Goal: Transaction & Acquisition: Purchase product/service

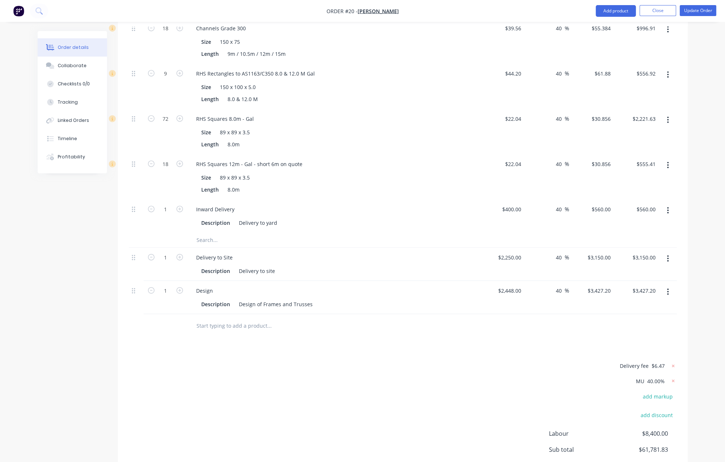
scroll to position [2325, 0]
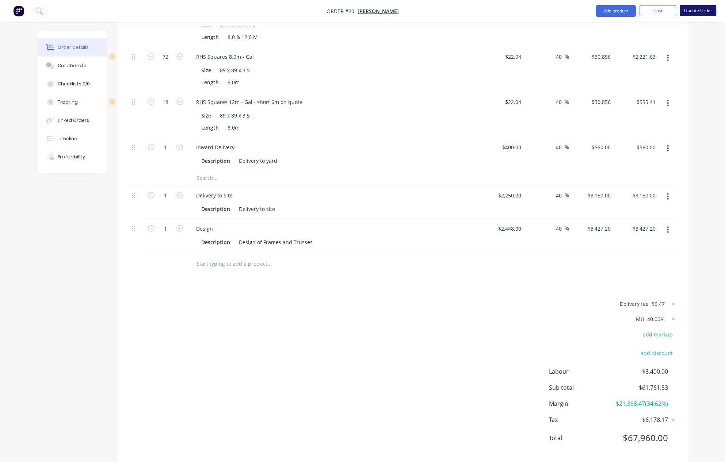
click at [693, 9] on button "Update Order" at bounding box center [697, 10] width 37 height 11
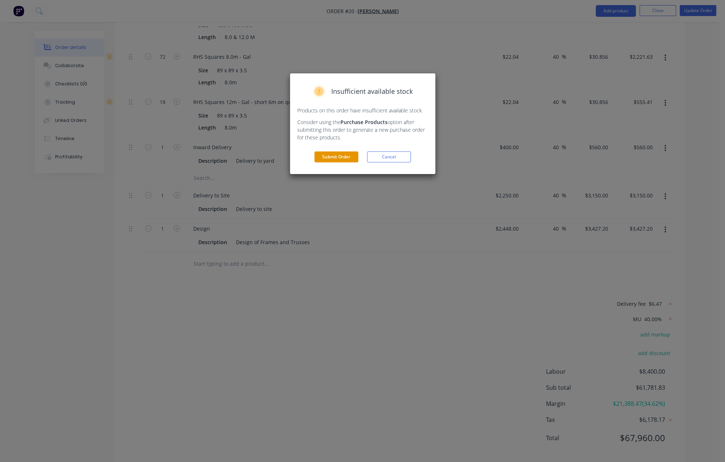
click at [327, 158] on button "Submit Order" at bounding box center [336, 156] width 44 height 11
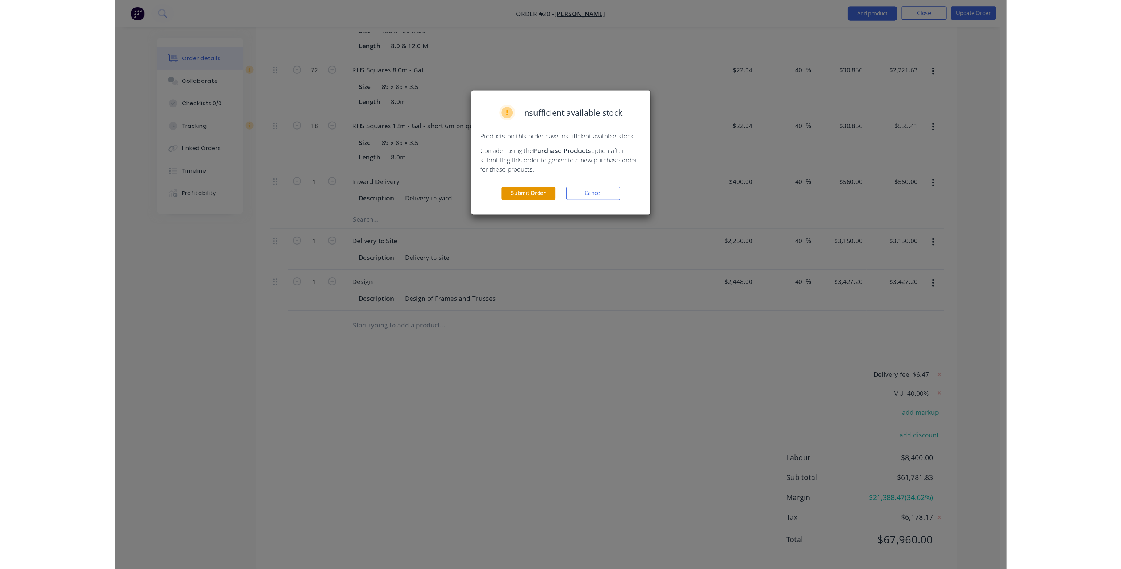
scroll to position [0, 0]
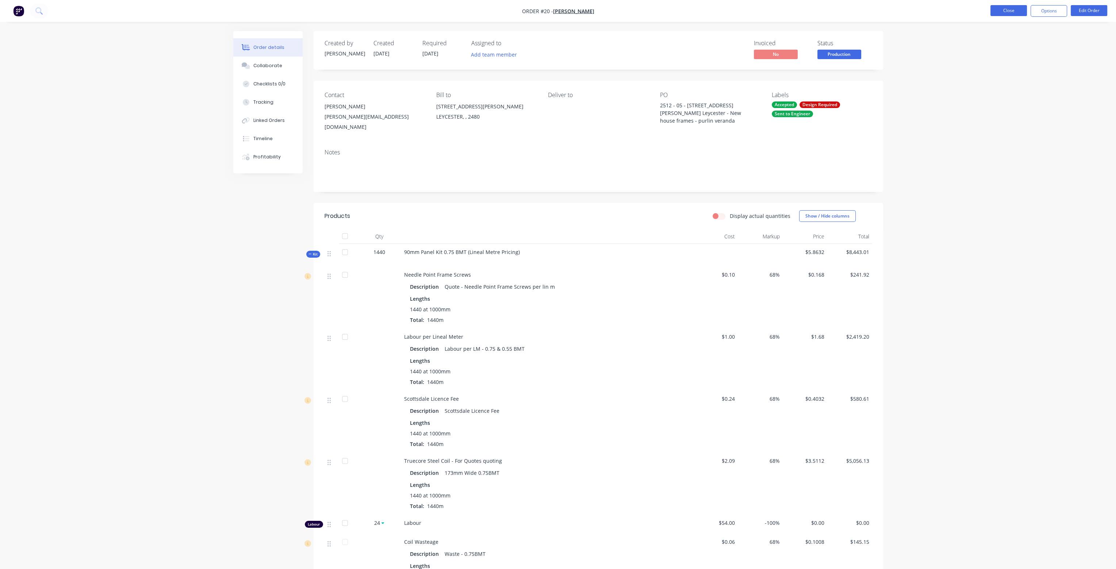
click at [724, 11] on button "Close" at bounding box center [1008, 10] width 37 height 11
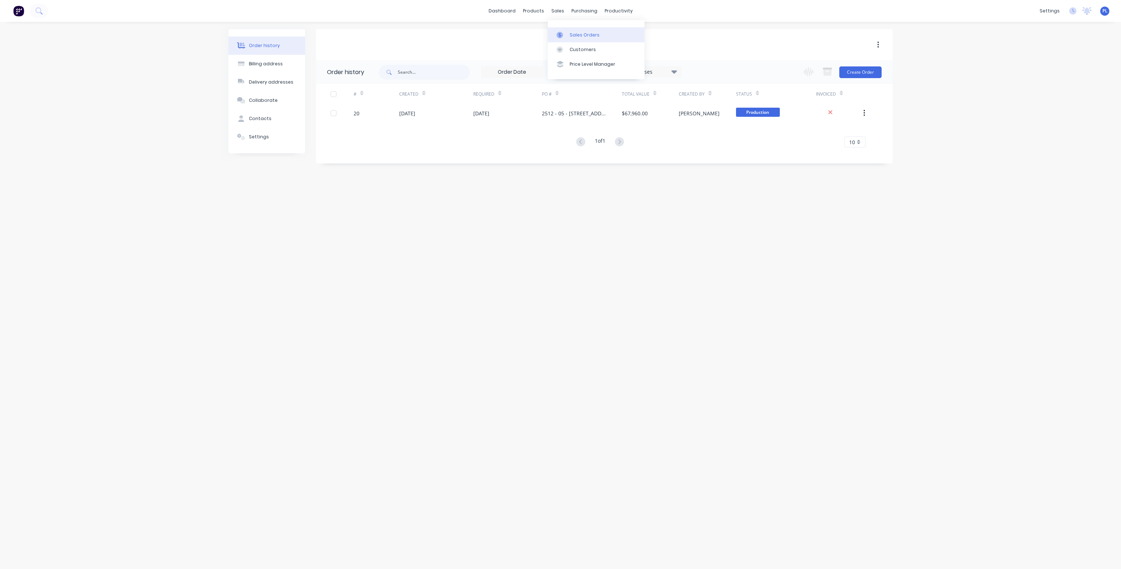
click at [577, 36] on div "Sales Orders" at bounding box center [585, 35] width 30 height 7
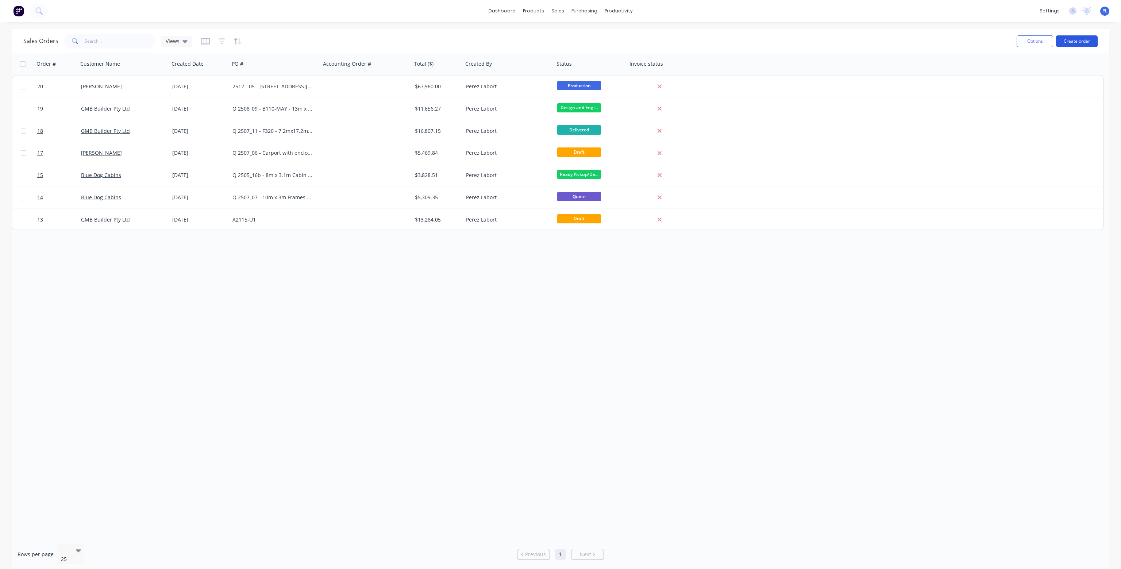
click at [724, 42] on button "Create order" at bounding box center [1077, 41] width 42 height 12
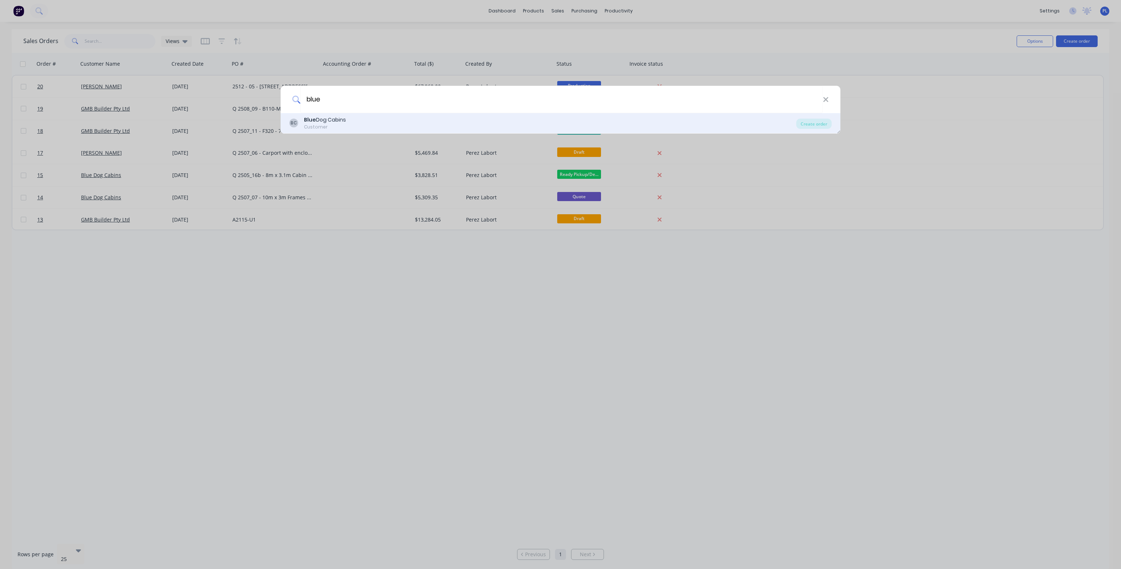
type input "blue"
click at [348, 123] on div "BC Blue Dog Cabins Customer" at bounding box center [542, 123] width 507 height 14
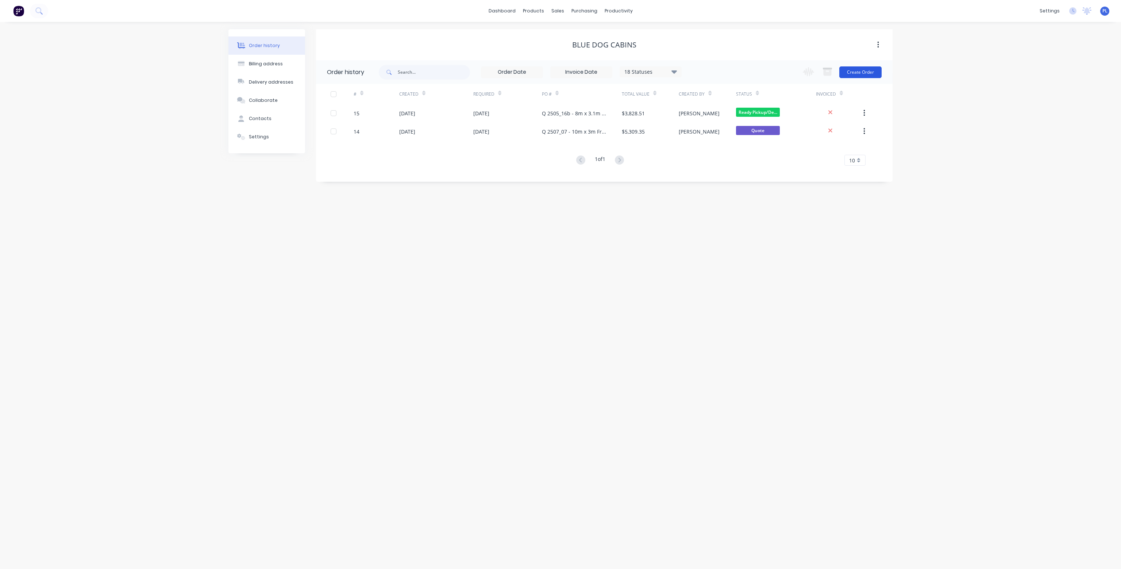
click at [724, 71] on button "Create Order" at bounding box center [861, 72] width 42 height 12
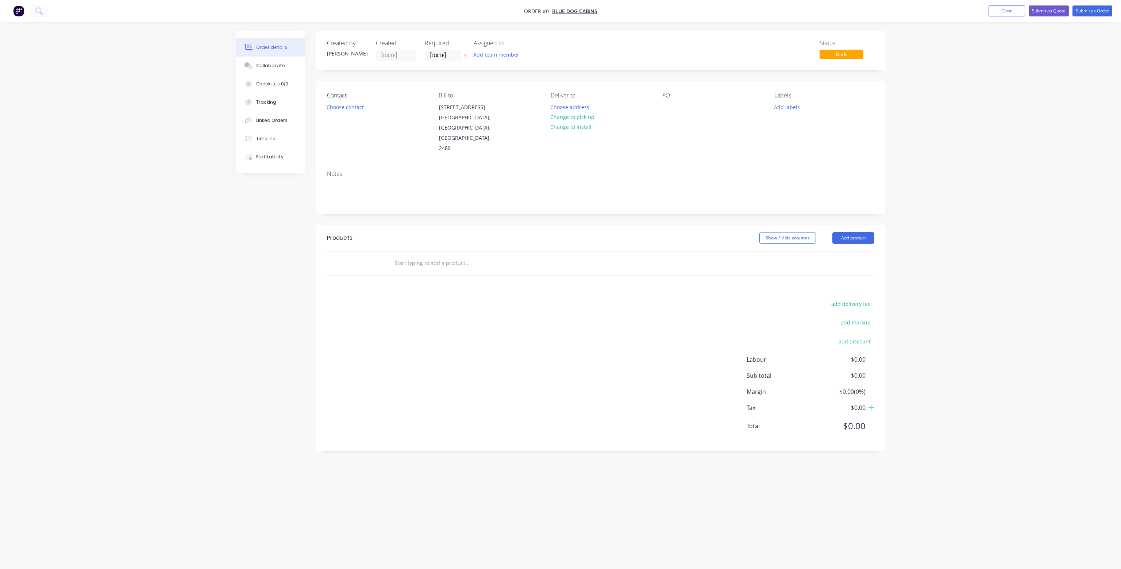
click at [660, 111] on div "Contact Choose contact [PERSON_NAME] to [STREET_ADDRESS] Deliver to Choose addr…" at bounding box center [600, 123] width 569 height 84
click at [665, 110] on div at bounding box center [669, 107] width 12 height 11
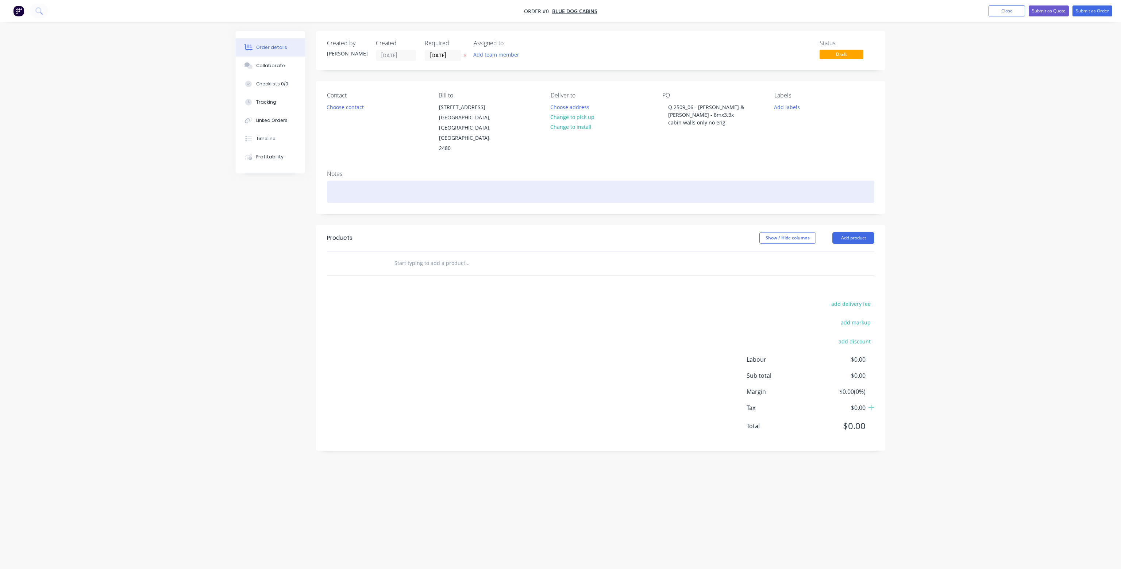
click at [683, 171] on div "Order details Collaborate Checklists 0/0 Tracking Linked Orders Timeline Profit…" at bounding box center [561, 270] width 664 height 479
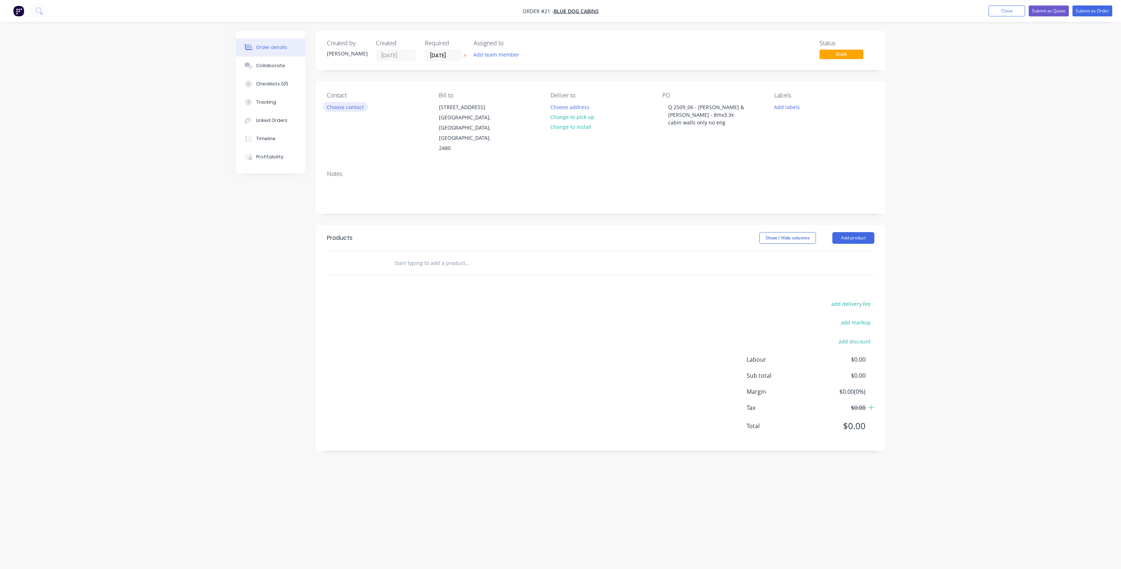
click at [352, 110] on button "Choose contact" at bounding box center [345, 107] width 45 height 10
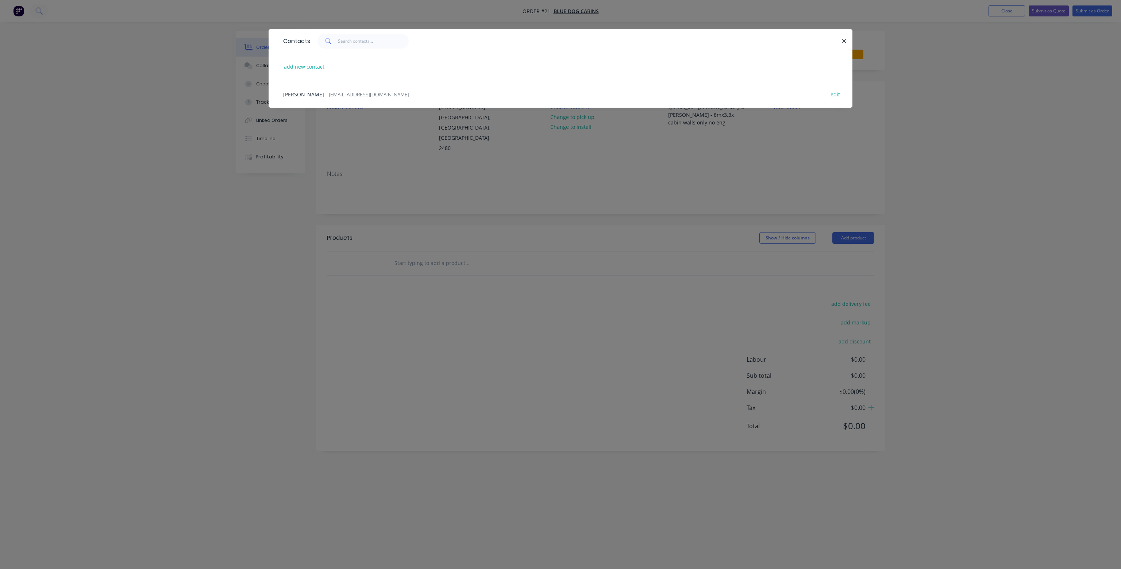
click at [332, 93] on span "- [EMAIL_ADDRESS][DOMAIN_NAME] -" at bounding box center [369, 94] width 87 height 7
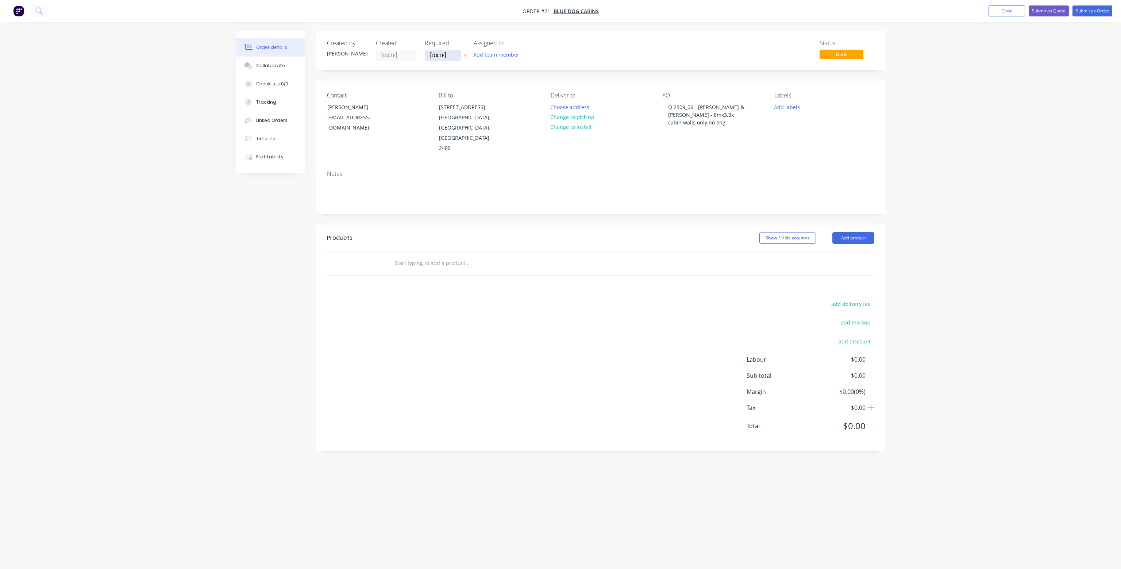
click at [441, 55] on input "[DATE]" at bounding box center [443, 55] width 36 height 11
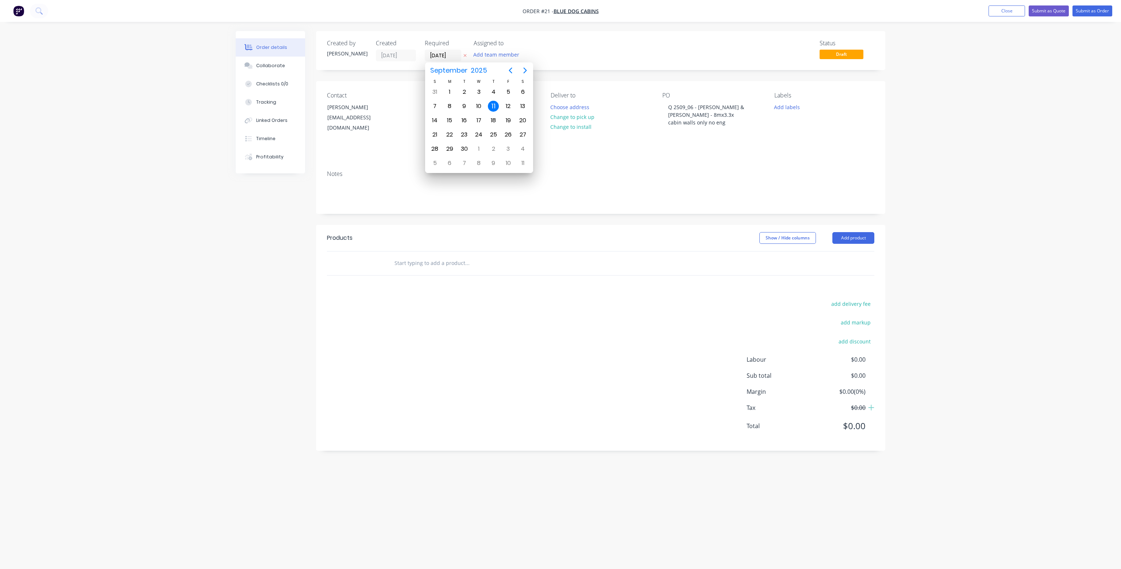
click at [399, 256] on input "text" at bounding box center [467, 263] width 146 height 15
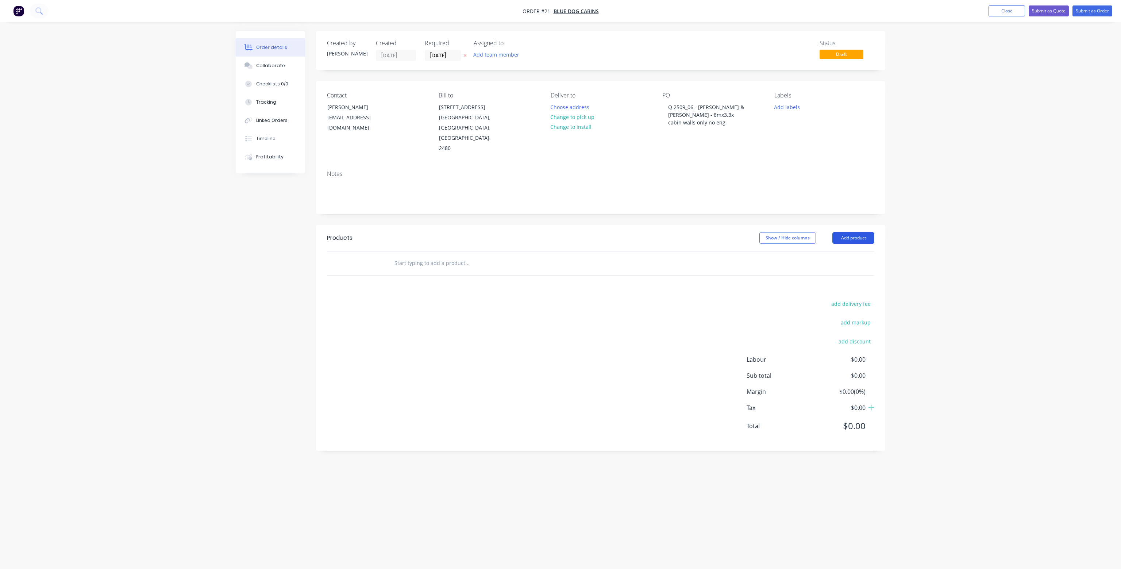
click at [724, 232] on button "Add product" at bounding box center [854, 238] width 42 height 12
click at [724, 251] on div "Product catalogue" at bounding box center [840, 256] width 56 height 11
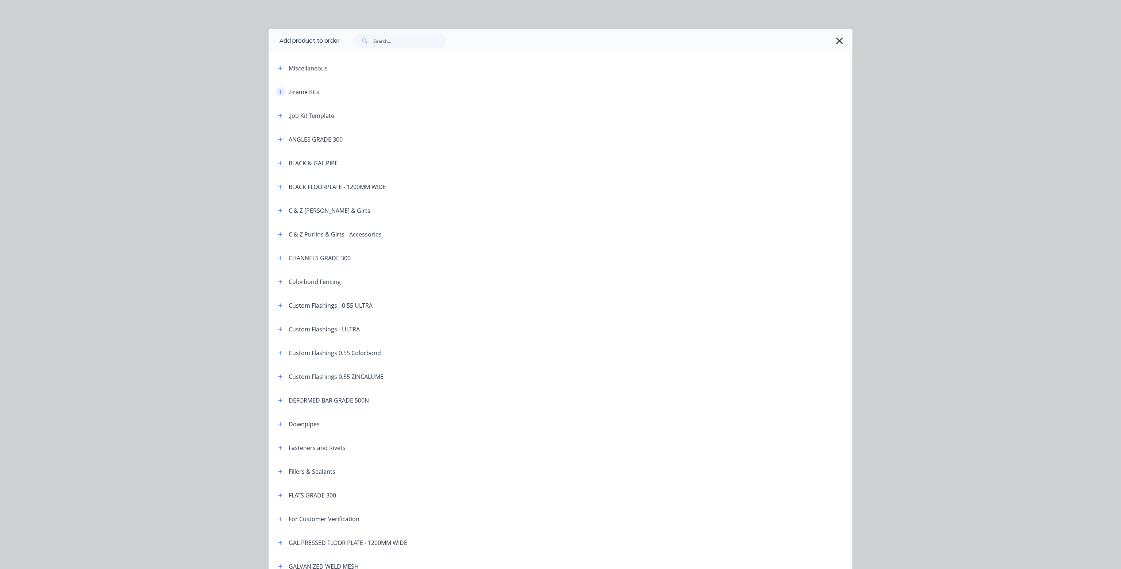
click at [278, 89] on icon "button" at bounding box center [280, 91] width 4 height 5
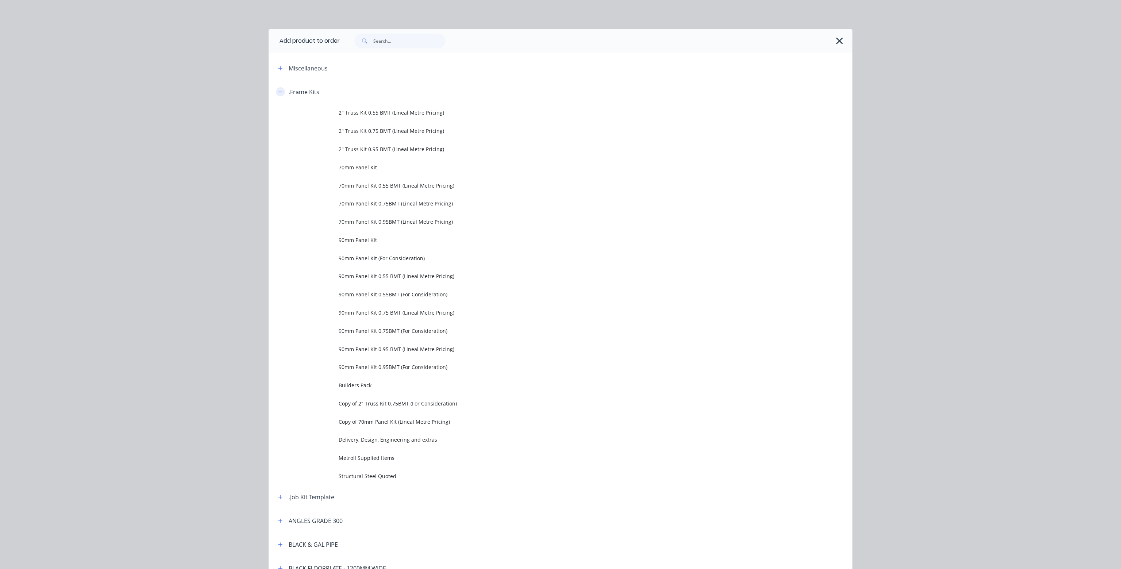
click at [278, 93] on icon "button" at bounding box center [280, 91] width 4 height 5
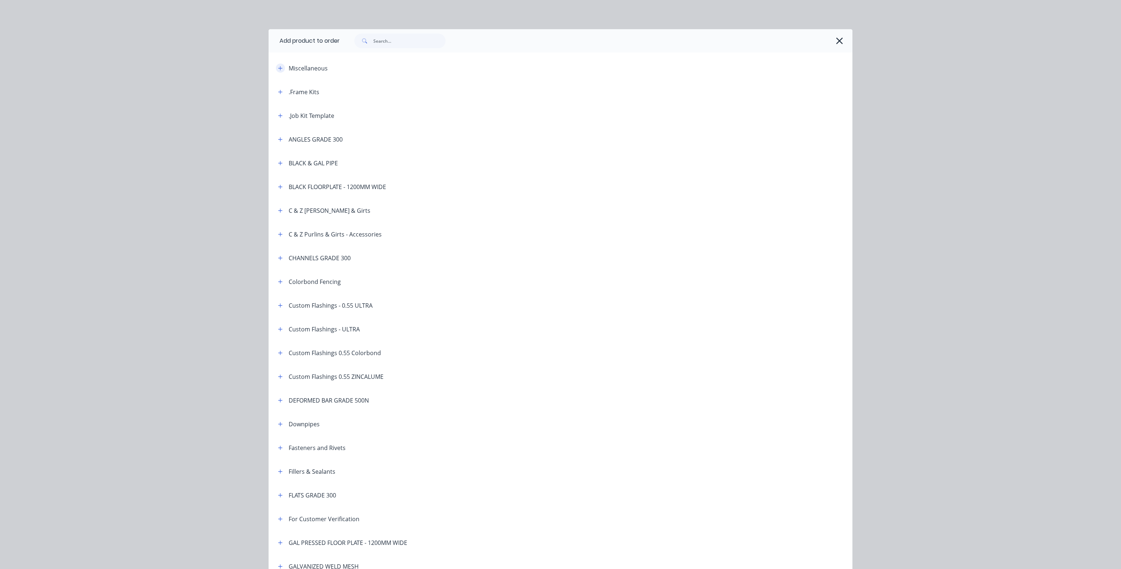
click at [278, 68] on icon "button" at bounding box center [280, 68] width 4 height 5
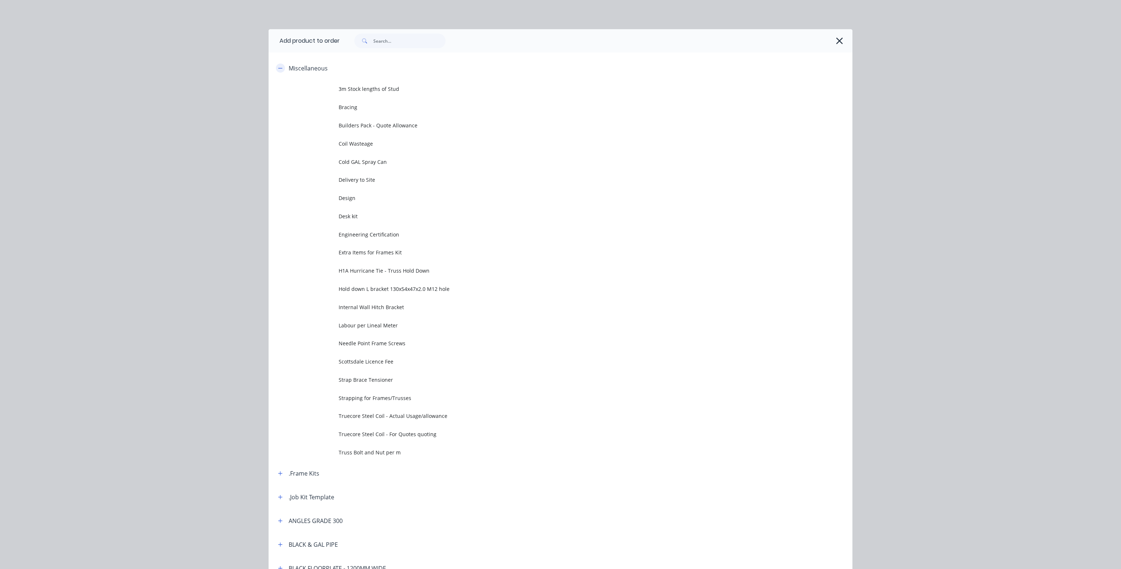
click at [277, 65] on button "button" at bounding box center [280, 68] width 9 height 9
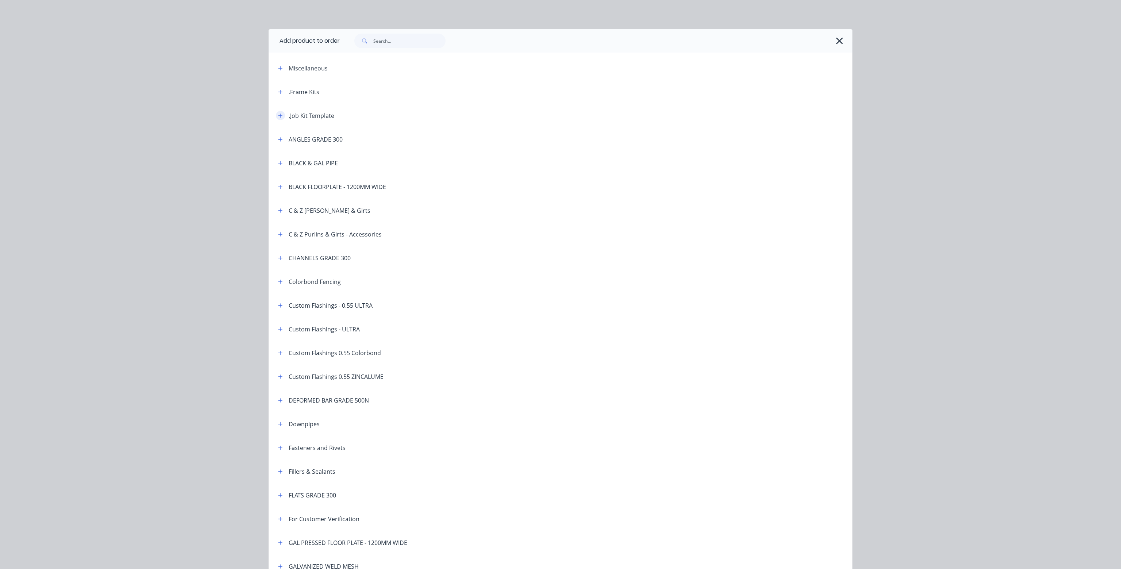
click at [278, 115] on icon "button" at bounding box center [280, 115] width 4 height 5
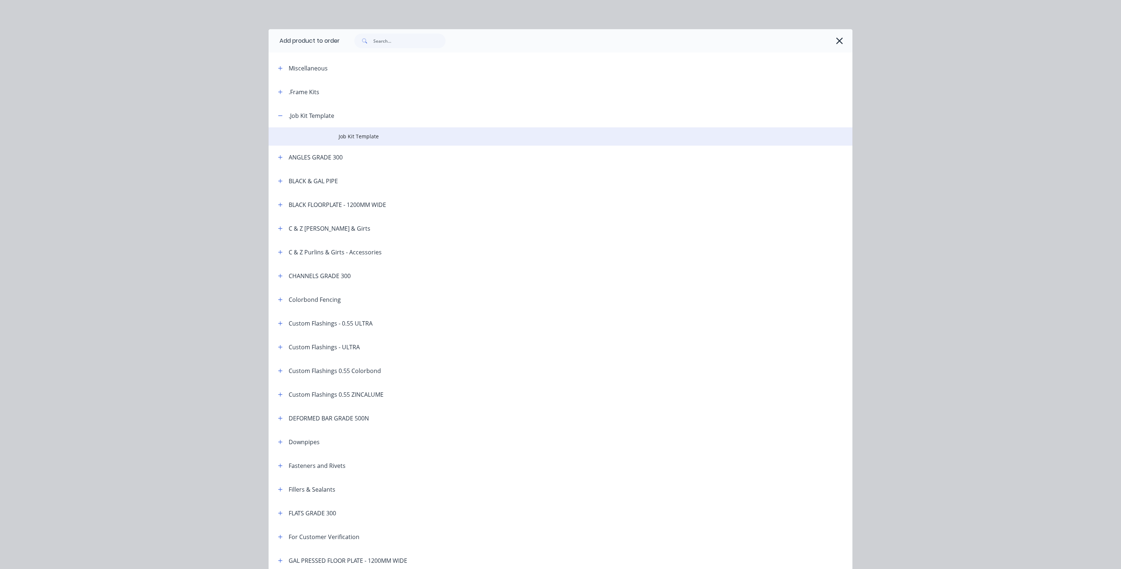
click at [351, 138] on span "Job Kit Template" at bounding box center [544, 137] width 411 height 8
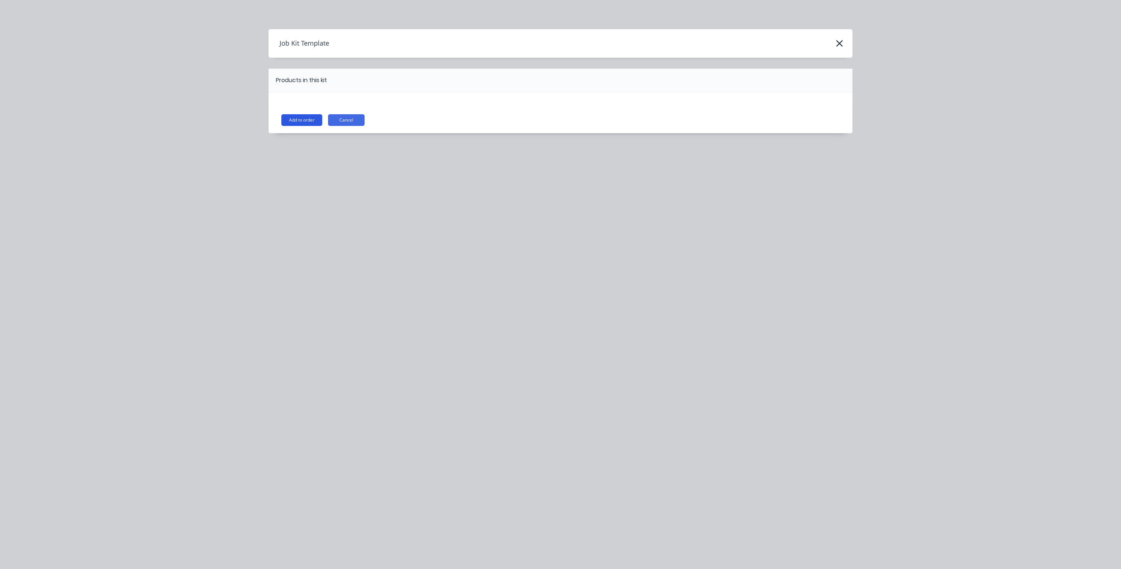
click at [308, 118] on button "Add to order" at bounding box center [301, 120] width 41 height 12
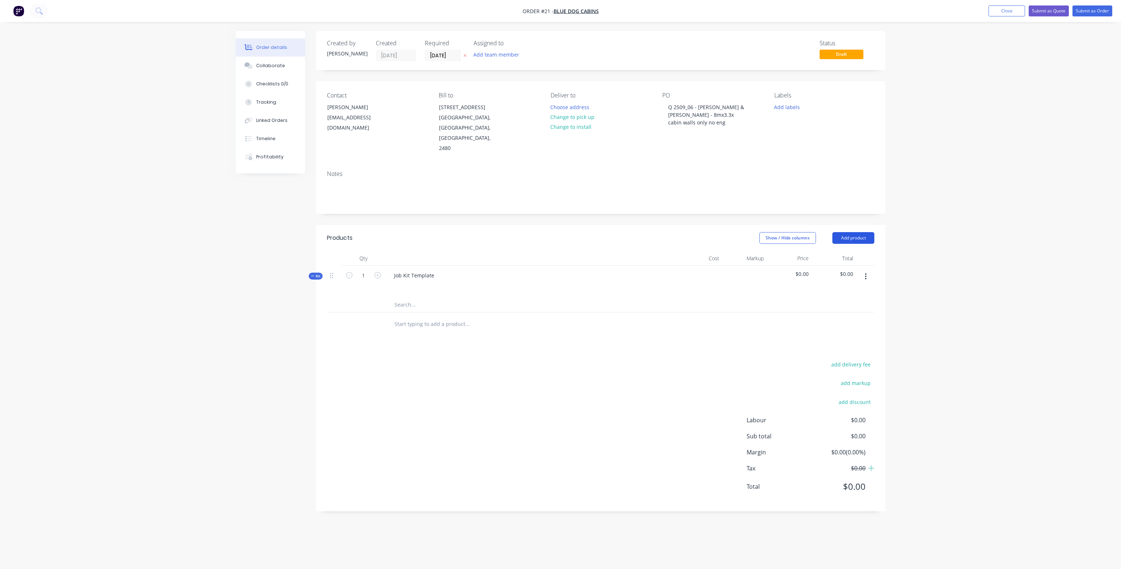
click at [724, 232] on button "Add product" at bounding box center [854, 238] width 42 height 12
click at [724, 251] on div "Product catalogue" at bounding box center [840, 256] width 56 height 11
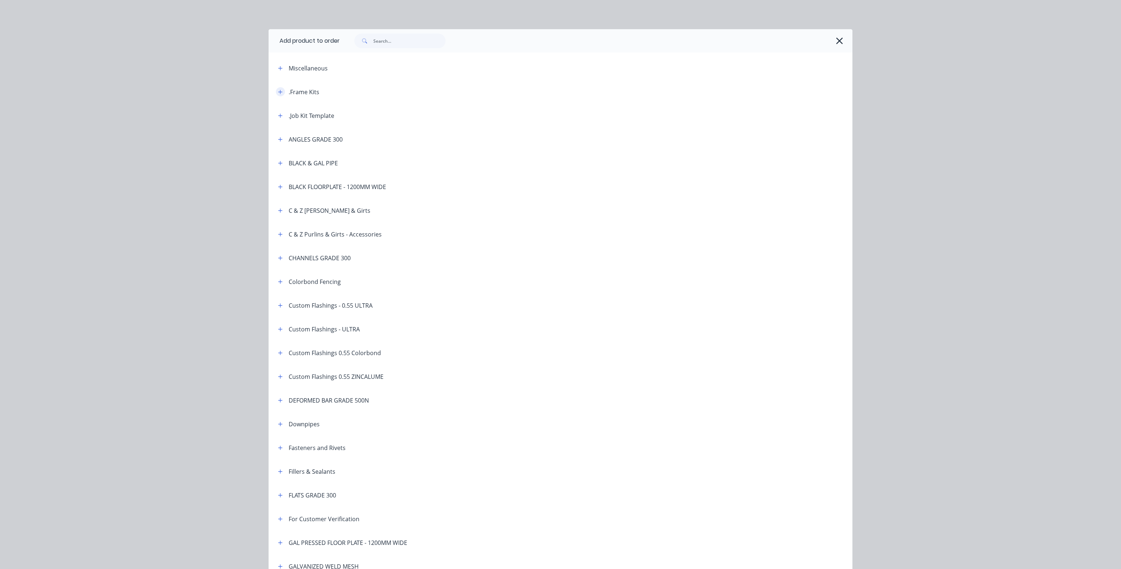
click at [278, 91] on icon "button" at bounding box center [280, 91] width 4 height 5
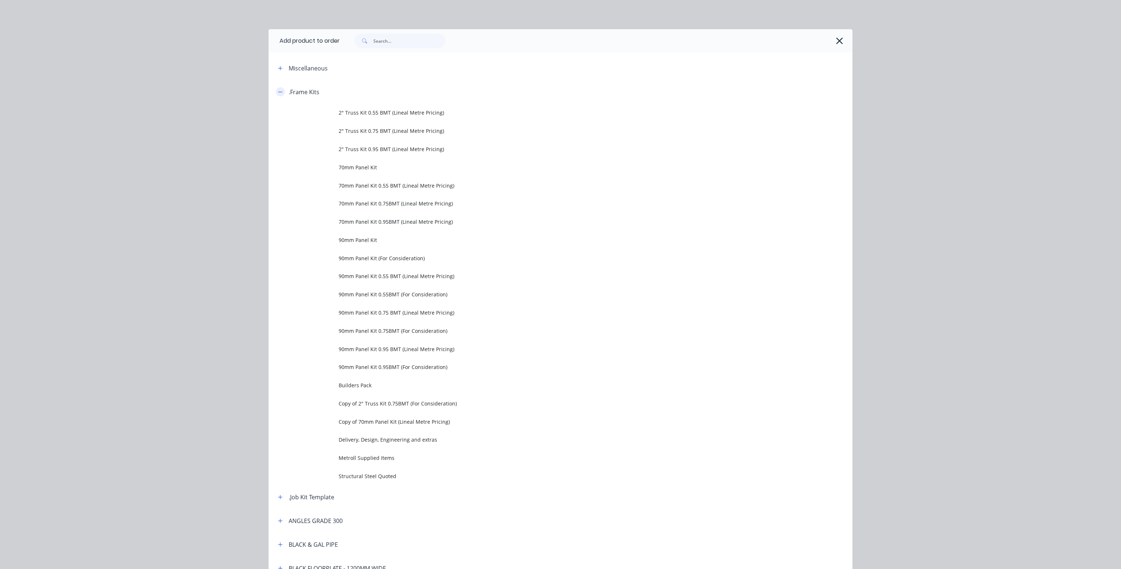
click at [278, 92] on icon "button" at bounding box center [280, 91] width 4 height 5
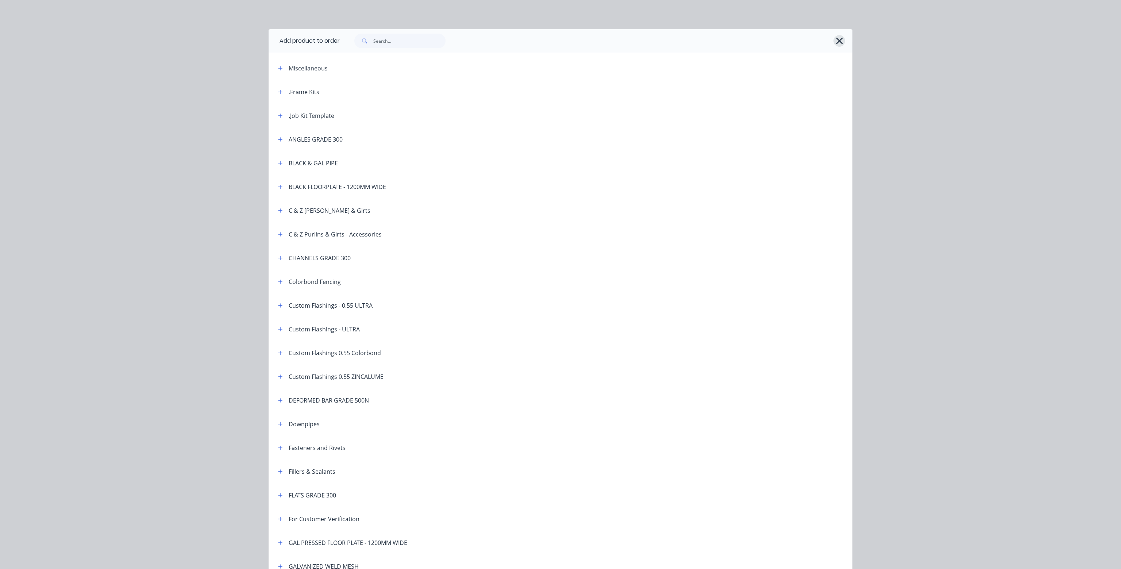
click at [724, 42] on icon "button" at bounding box center [839, 41] width 7 height 7
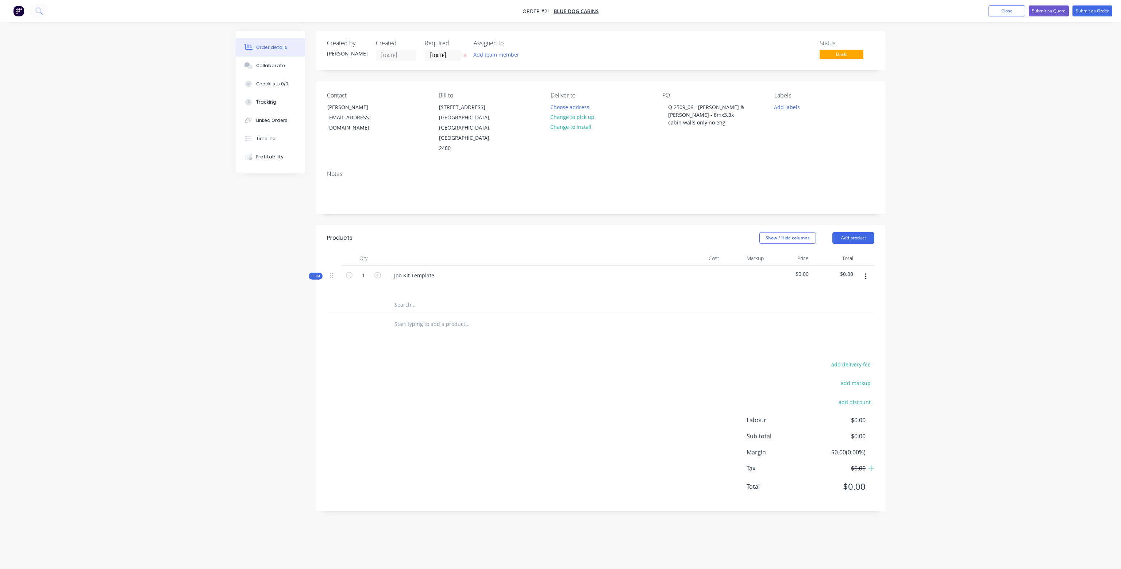
click at [403, 298] on input "text" at bounding box center [467, 305] width 146 height 15
click at [724, 270] on button "button" at bounding box center [865, 276] width 17 height 13
click at [724, 291] on div "Add product to kit" at bounding box center [840, 296] width 56 height 11
click at [724, 320] on div "Product catalogue" at bounding box center [840, 325] width 56 height 11
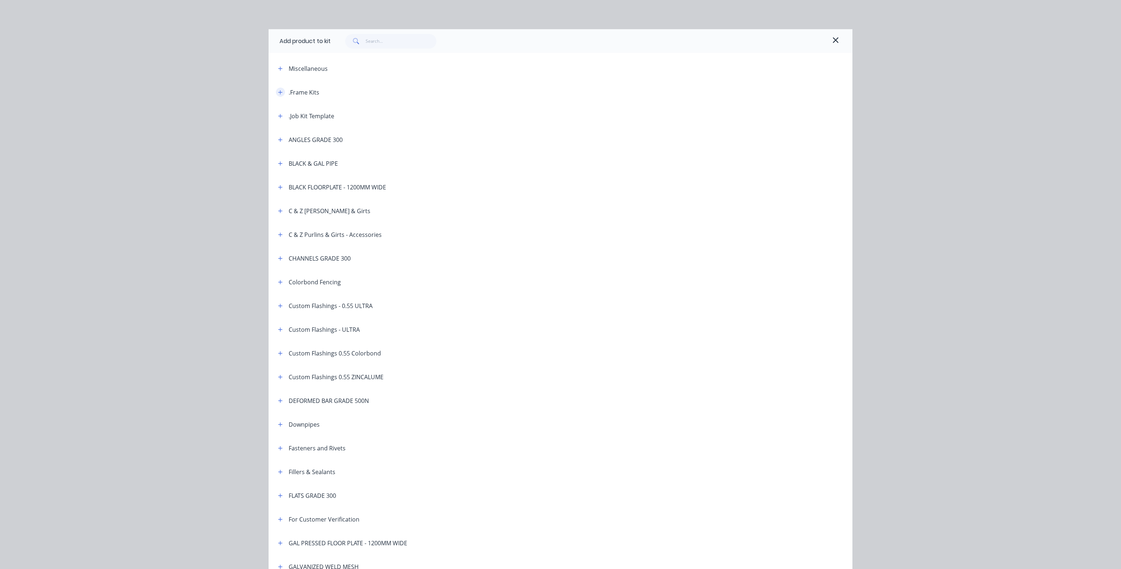
click at [276, 92] on button "button" at bounding box center [280, 92] width 9 height 9
click at [280, 92] on icon "button" at bounding box center [281, 92] width 4 height 0
click at [280, 92] on icon "button" at bounding box center [281, 92] width 4 height 4
click at [280, 92] on icon "button" at bounding box center [281, 92] width 4 height 0
click at [280, 92] on icon "button" at bounding box center [281, 92] width 4 height 4
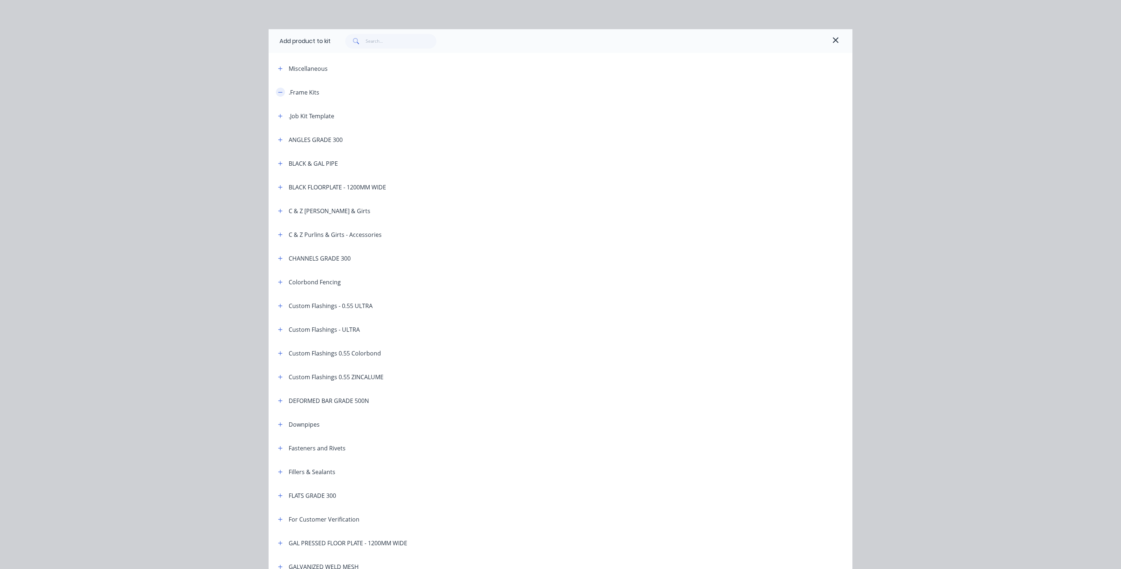
click at [280, 92] on icon "button" at bounding box center [281, 92] width 4 height 0
click at [280, 92] on icon "button" at bounding box center [281, 92] width 4 height 4
click at [280, 92] on icon "button" at bounding box center [281, 92] width 4 height 0
click at [724, 38] on icon "button" at bounding box center [836, 40] width 7 height 9
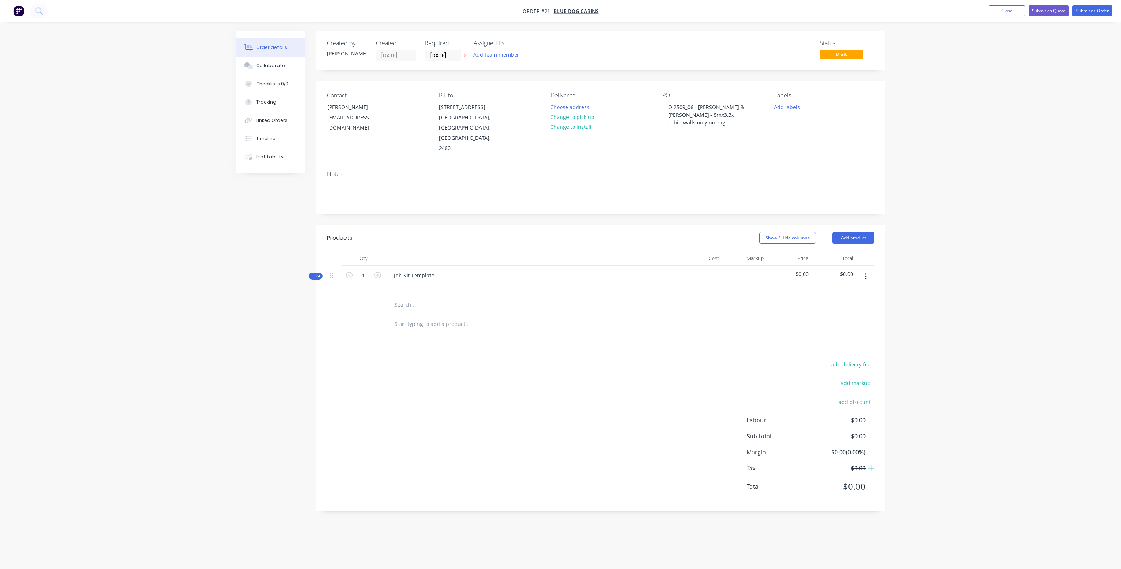
click at [724, 273] on icon "button" at bounding box center [866, 277] width 2 height 8
click at [724, 305] on div "Add sub kit to kit" at bounding box center [840, 310] width 56 height 11
click at [724, 319] on icon "button" at bounding box center [866, 323] width 2 height 8
click at [724, 337] on div "Add product to kit" at bounding box center [840, 342] width 56 height 11
click at [724, 366] on div "Product catalogue" at bounding box center [840, 371] width 56 height 11
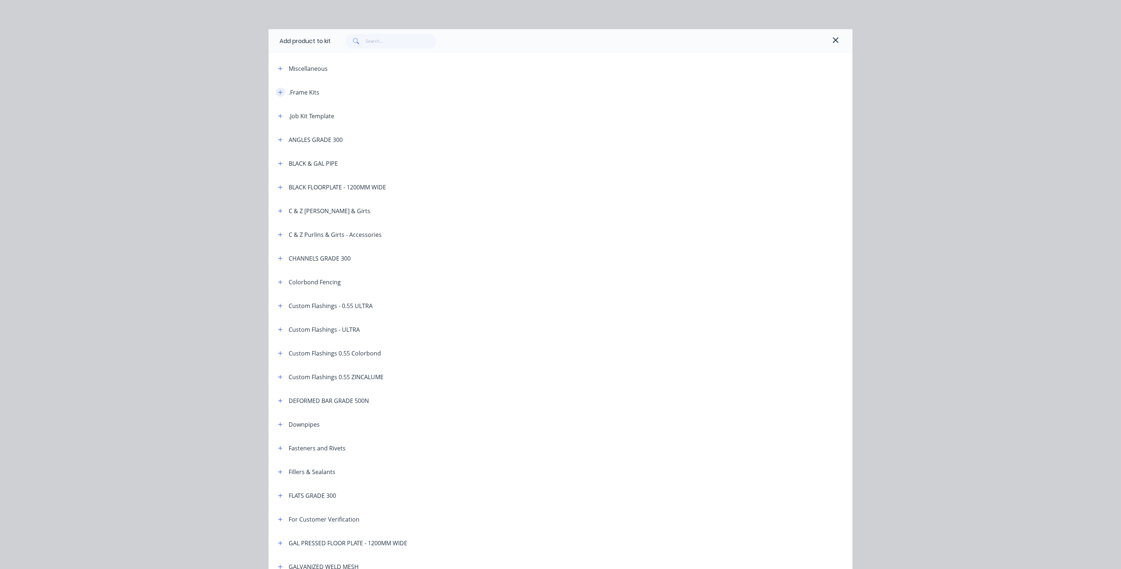
click at [278, 93] on icon "button" at bounding box center [280, 92] width 4 height 5
click at [276, 113] on button "button" at bounding box center [280, 115] width 9 height 9
click at [276, 91] on button "button" at bounding box center [280, 92] width 9 height 9
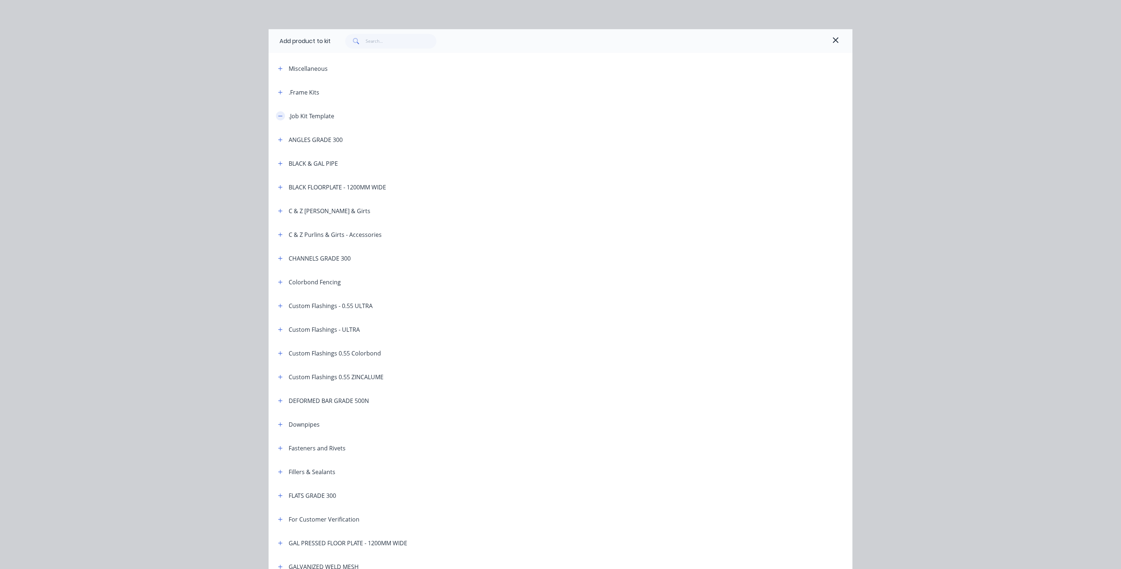
click at [277, 114] on button "button" at bounding box center [280, 115] width 9 height 9
click at [724, 39] on icon "button" at bounding box center [836, 40] width 7 height 9
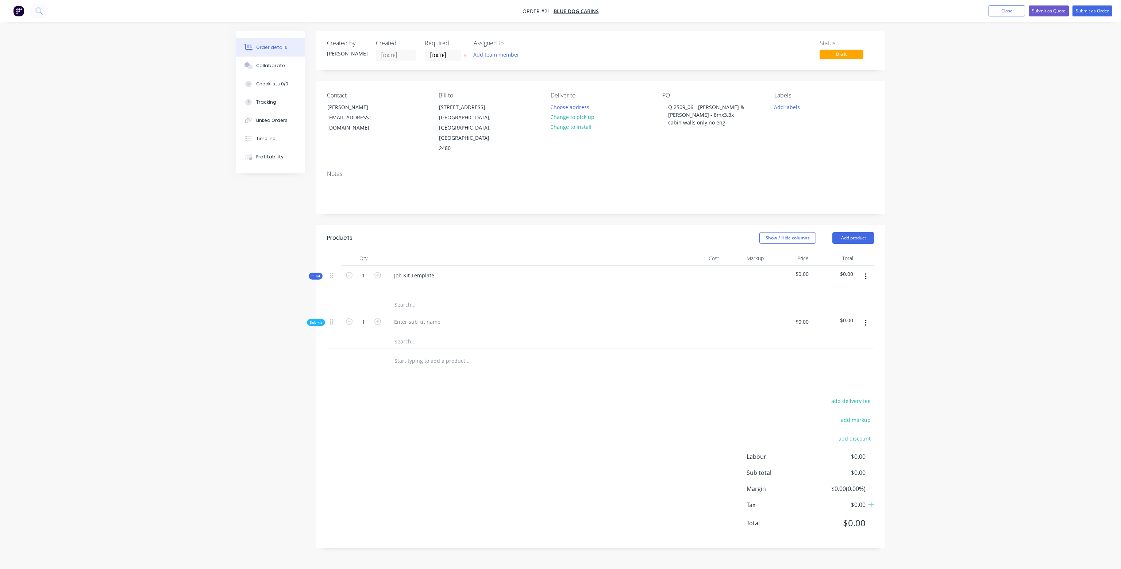
click at [724, 316] on button "button" at bounding box center [865, 322] width 17 height 13
click at [724, 352] on div "Delete" at bounding box center [840, 357] width 56 height 11
click at [724, 273] on icon "button" at bounding box center [866, 277] width 2 height 8
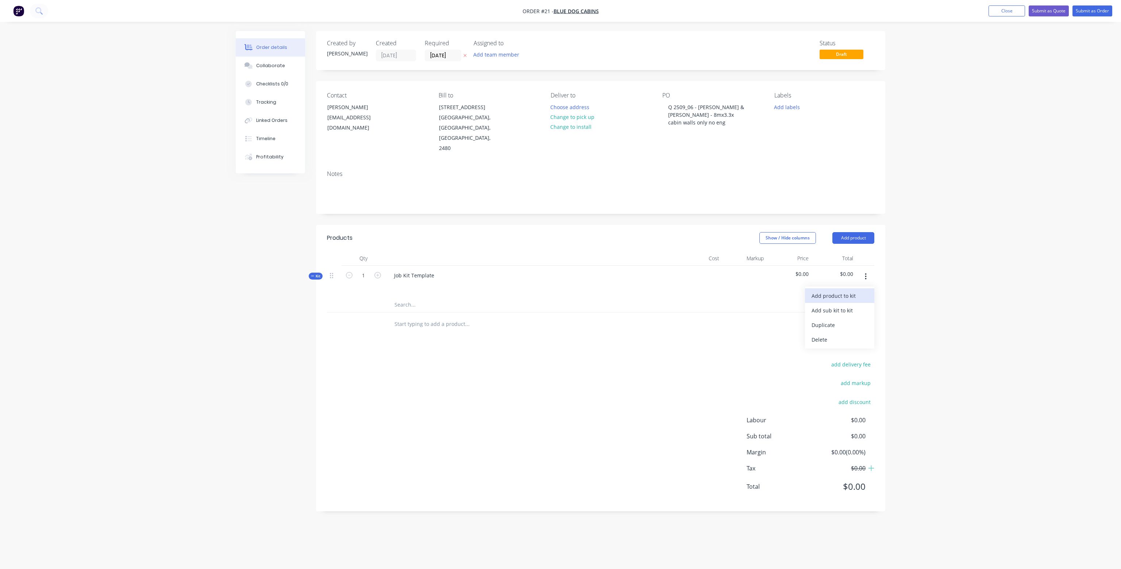
click at [724, 291] on div "Add product to kit" at bounding box center [840, 296] width 56 height 11
click at [724, 320] on div "Product catalogue" at bounding box center [840, 325] width 56 height 11
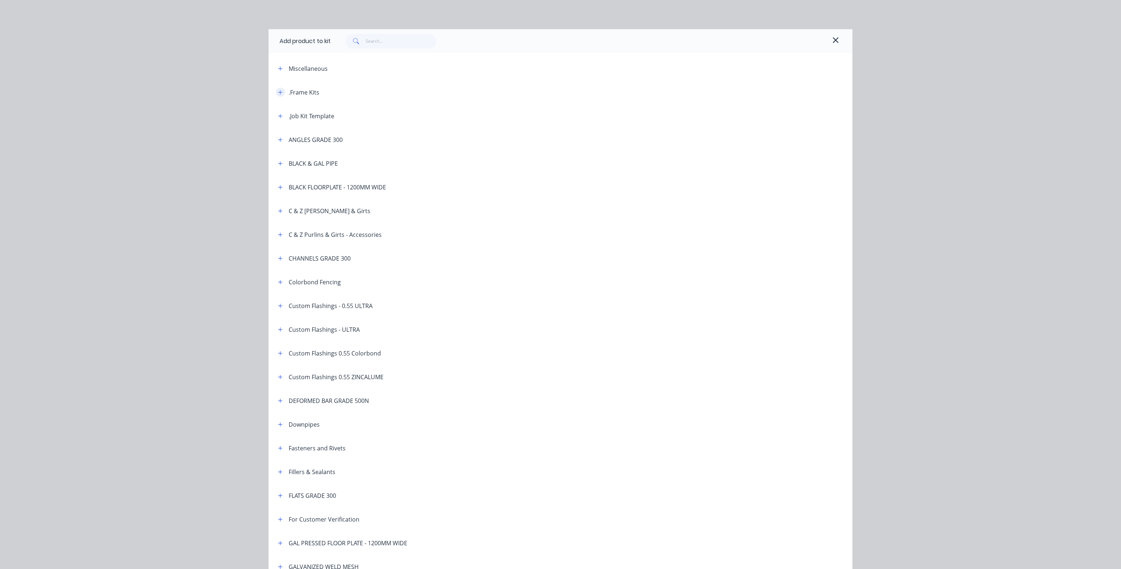
click at [278, 92] on icon "button" at bounding box center [280, 92] width 4 height 5
click at [369, 40] on input "text" at bounding box center [401, 41] width 71 height 15
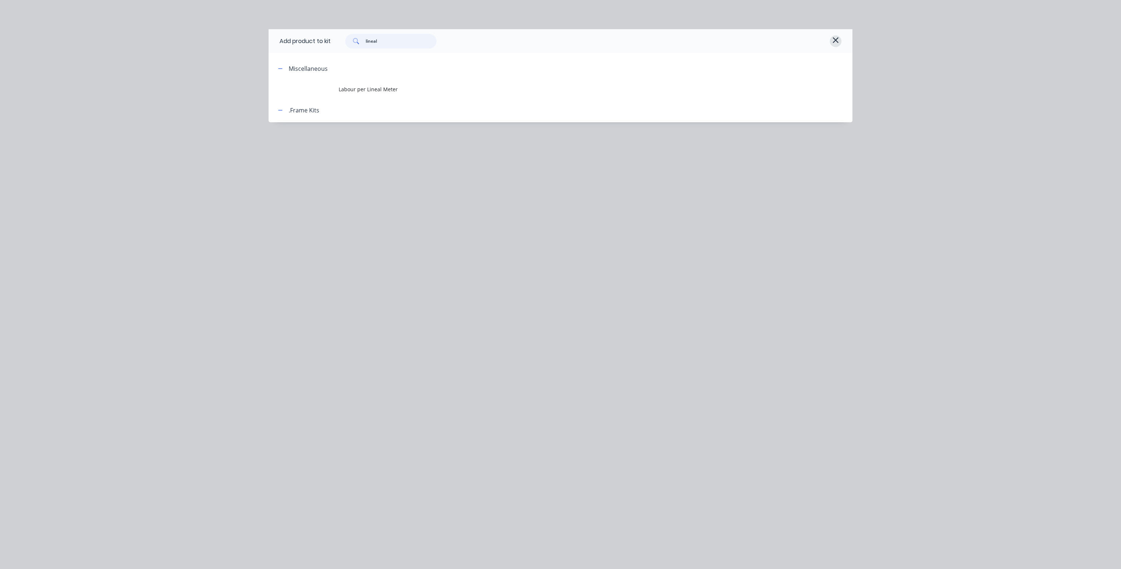
type input "lineal"
click at [724, 39] on icon "button" at bounding box center [836, 40] width 7 height 9
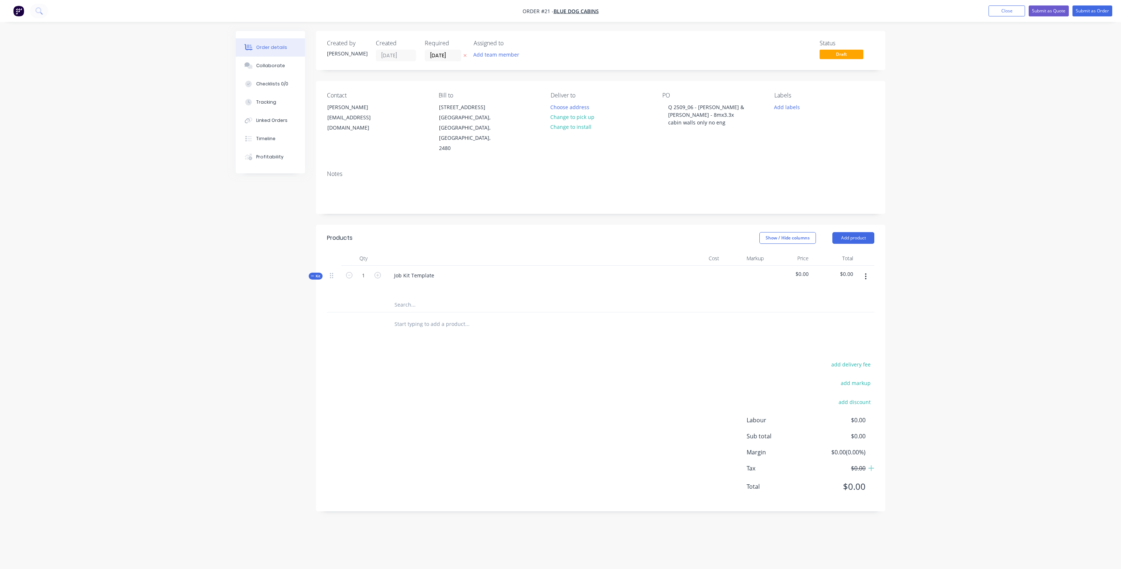
click at [724, 273] on icon "button" at bounding box center [865, 276] width 1 height 7
click at [724, 276] on div "Order details Collaborate Checklists 0/0 Tracking Linked Orders Timeline Profit…" at bounding box center [561, 276] width 664 height 491
click at [724, 11] on button "Close" at bounding box center [1007, 10] width 37 height 11
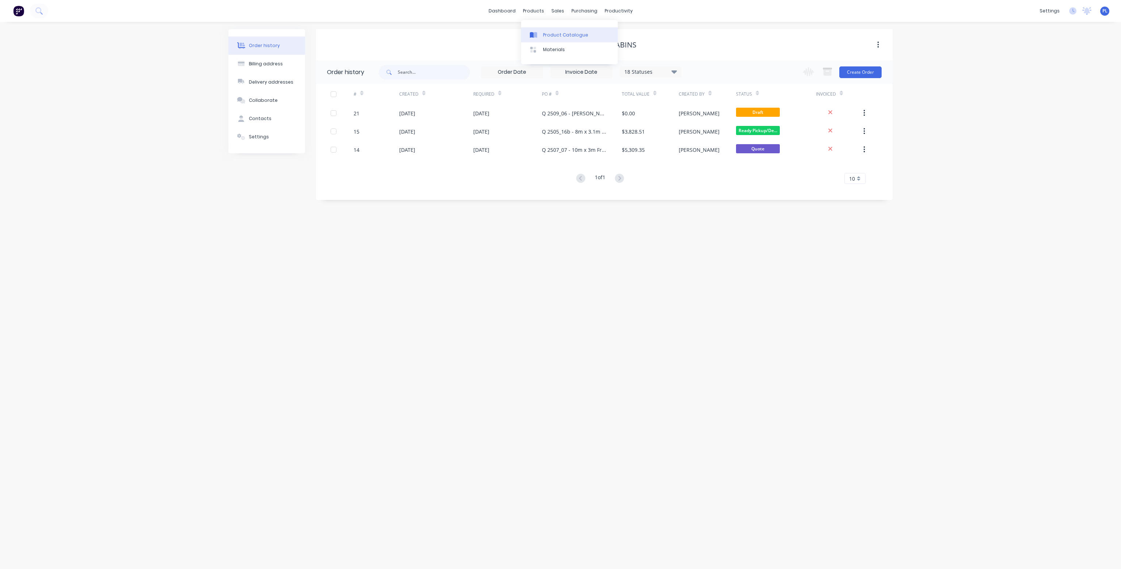
click at [554, 32] on div "Product Catalogue" at bounding box center [565, 35] width 45 height 7
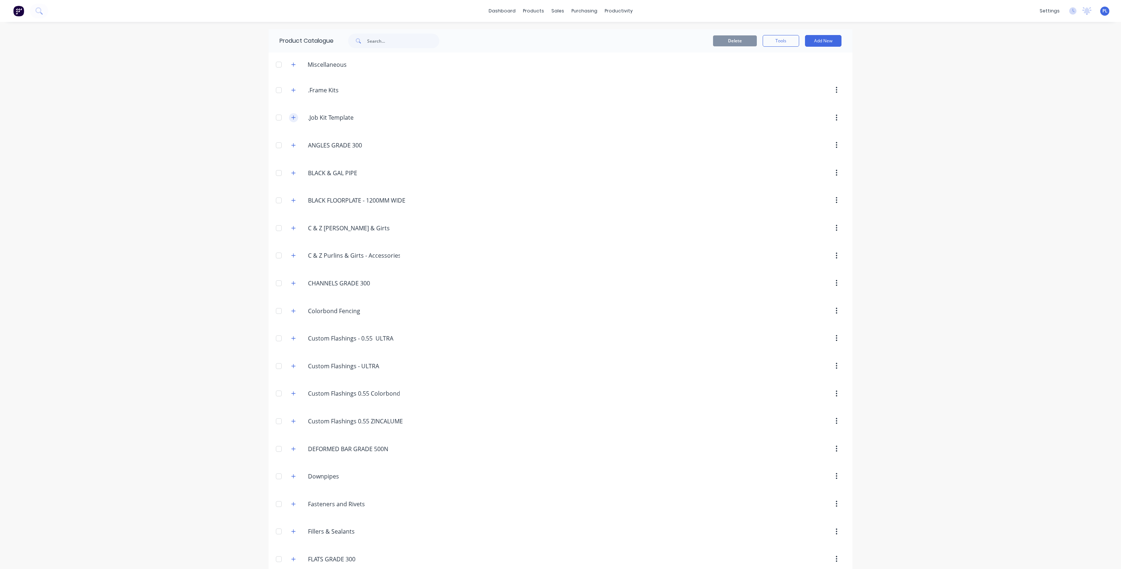
click at [293, 117] on icon "button" at bounding box center [294, 118] width 4 height 4
click at [293, 118] on icon "button" at bounding box center [294, 118] width 4 height 0
click at [293, 89] on button "button" at bounding box center [293, 89] width 9 height 9
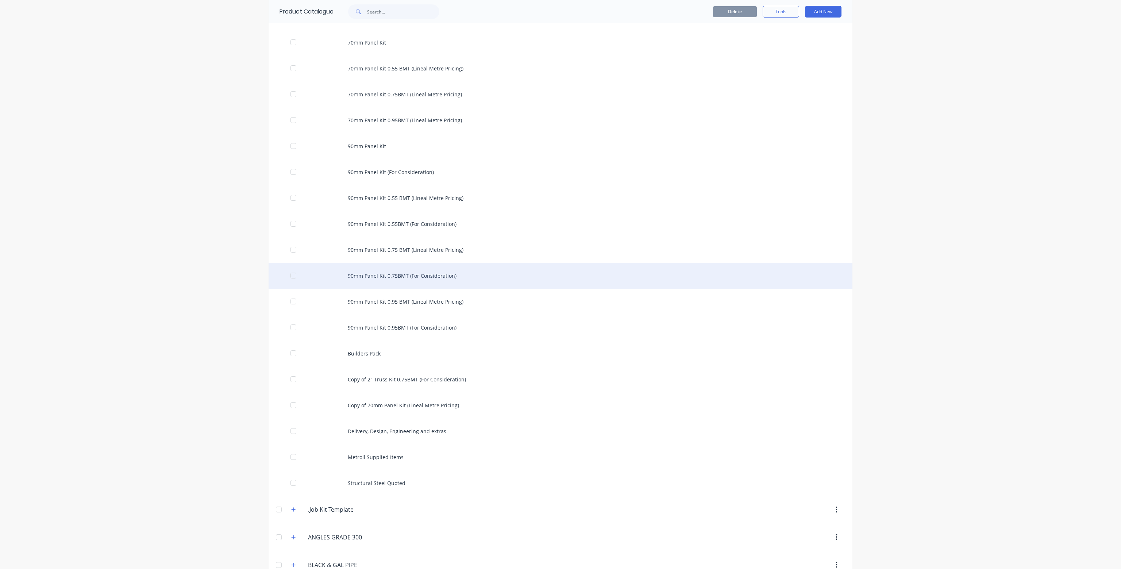
scroll to position [146, 0]
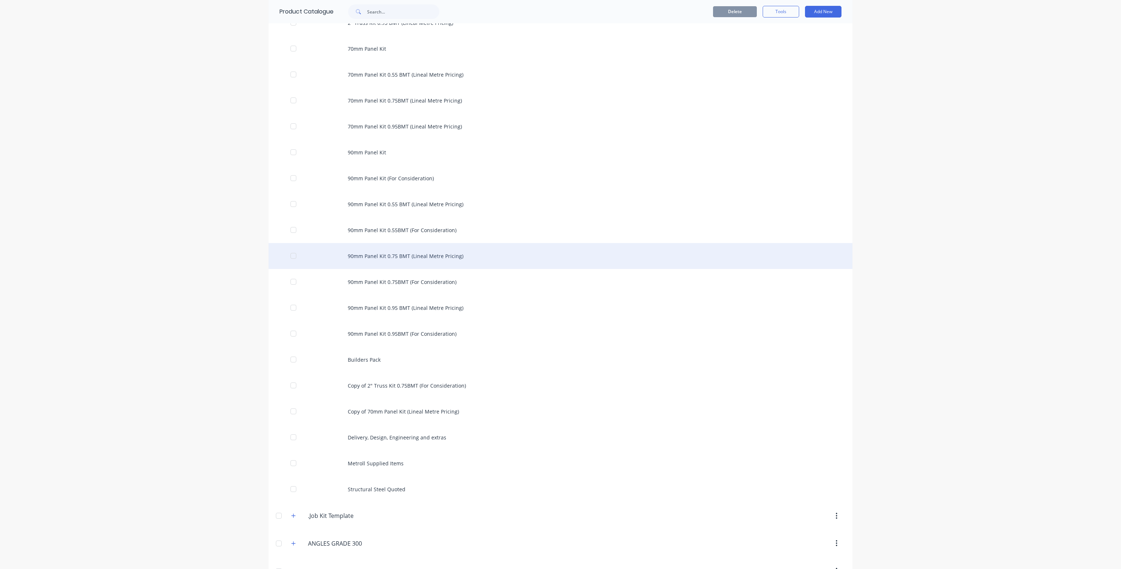
click at [422, 256] on div "90mm Panel Kit 0.75 BMT (Lineal Metre Pricing)" at bounding box center [561, 256] width 584 height 26
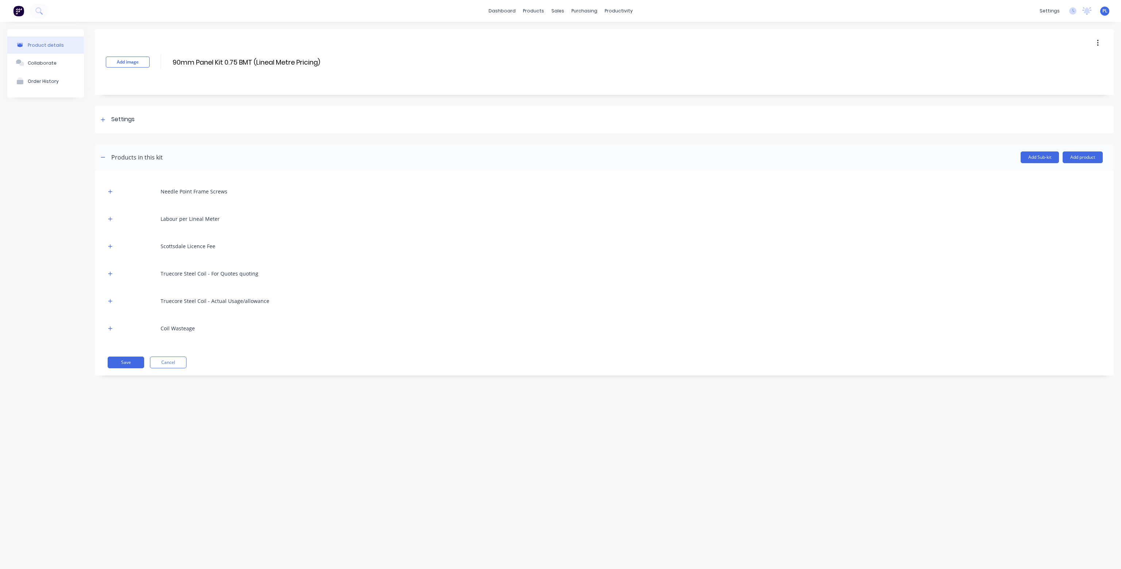
click at [724, 43] on button "button" at bounding box center [1098, 43] width 17 height 13
click at [583, 35] on div "Sales Orders" at bounding box center [585, 35] width 30 height 7
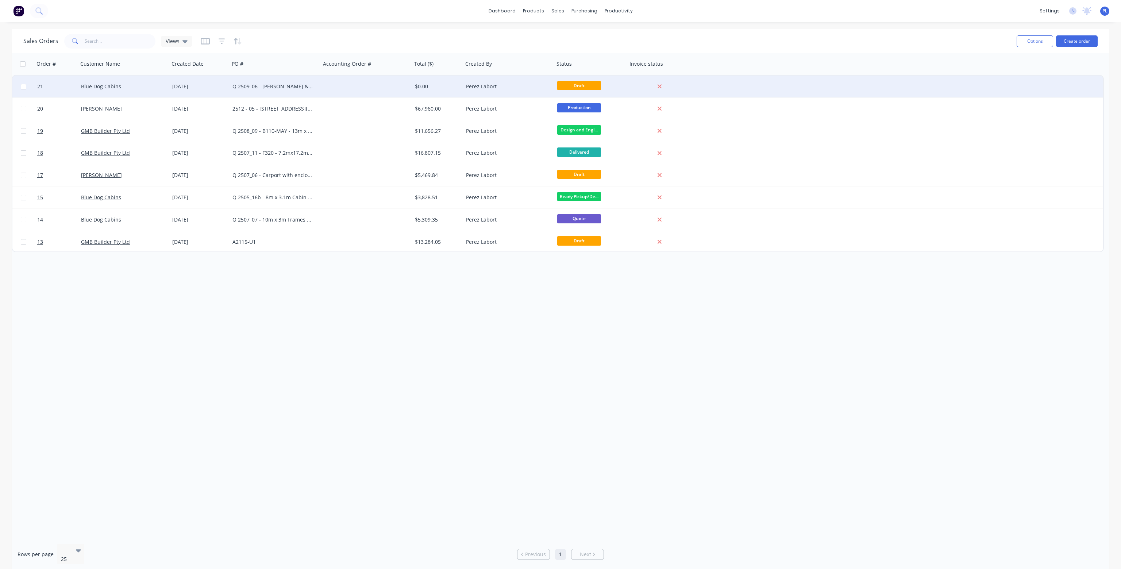
click at [288, 85] on div "Q 2509_06 - [PERSON_NAME] & [PERSON_NAME] - 8mx3.3x cabin walls only no eng" at bounding box center [273, 86] width 81 height 7
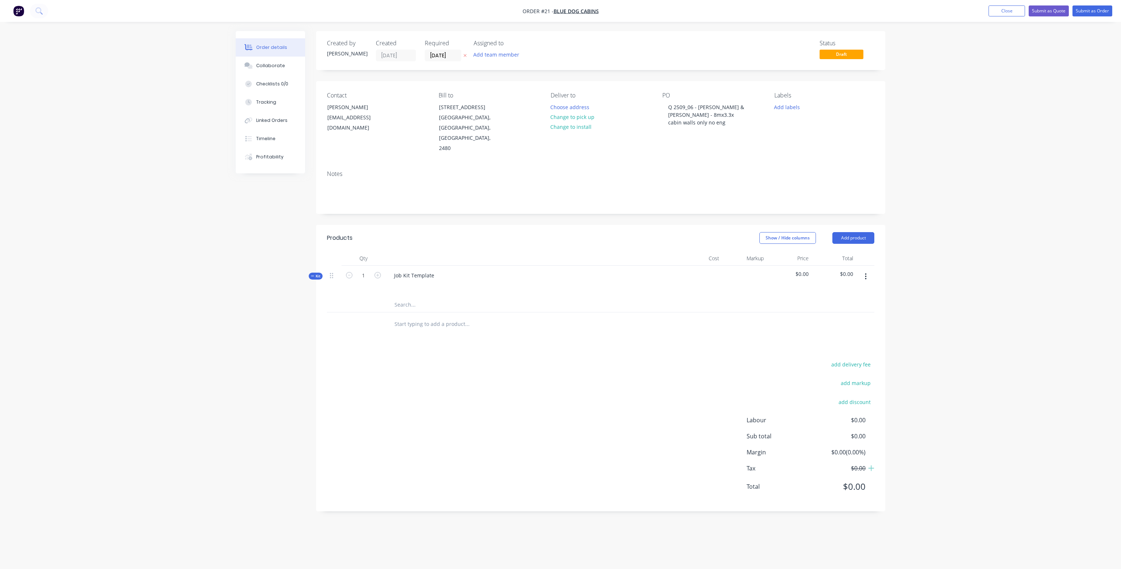
click at [408, 298] on input "text" at bounding box center [467, 305] width 146 height 15
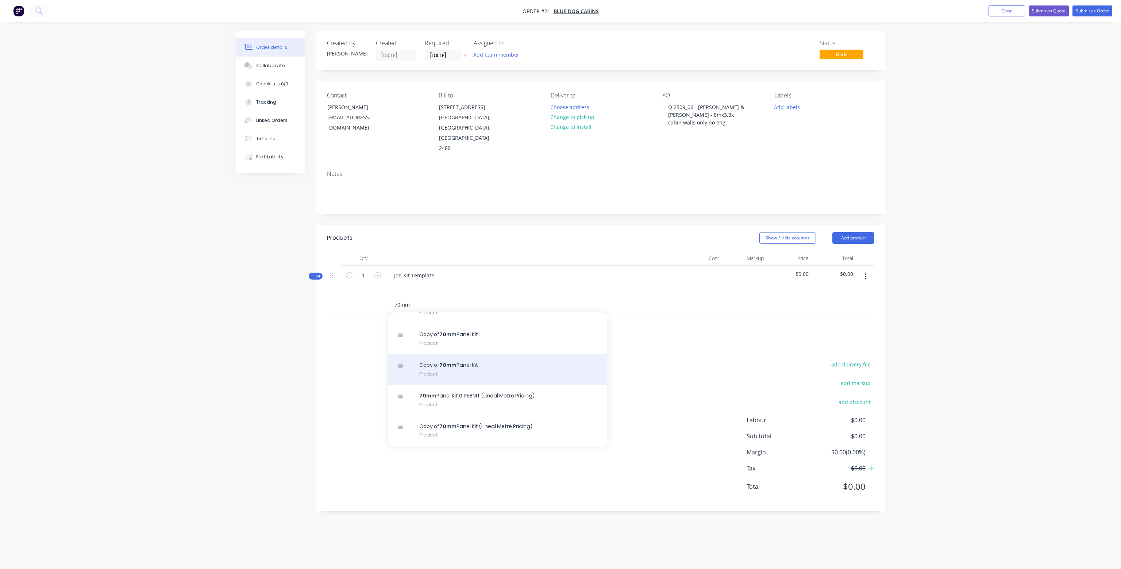
scroll to position [110, 0]
click at [394, 298] on input "70mm" at bounding box center [467, 305] width 146 height 15
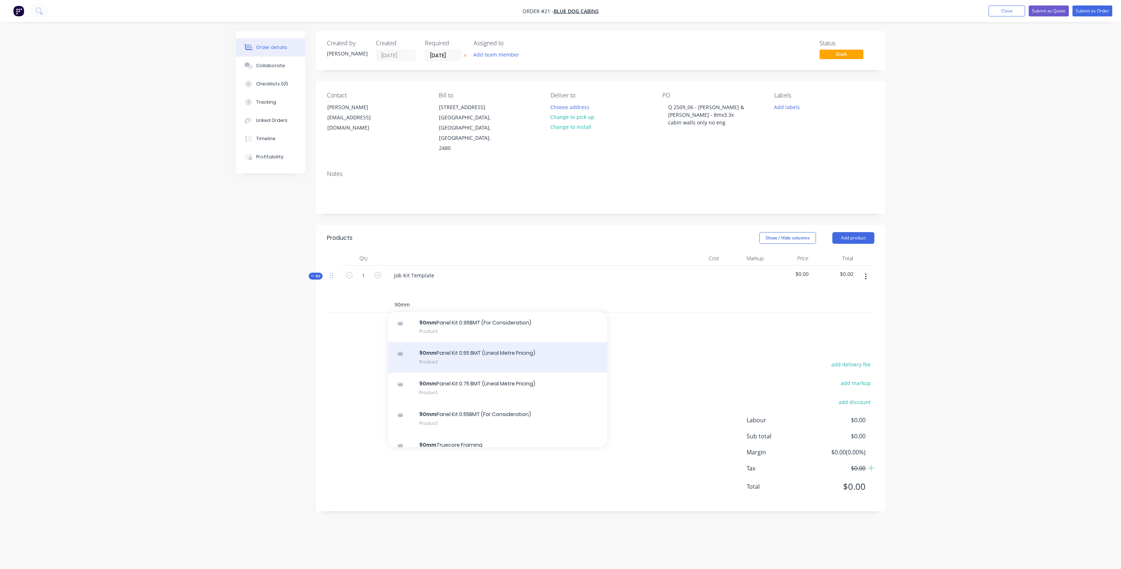
scroll to position [37, 0]
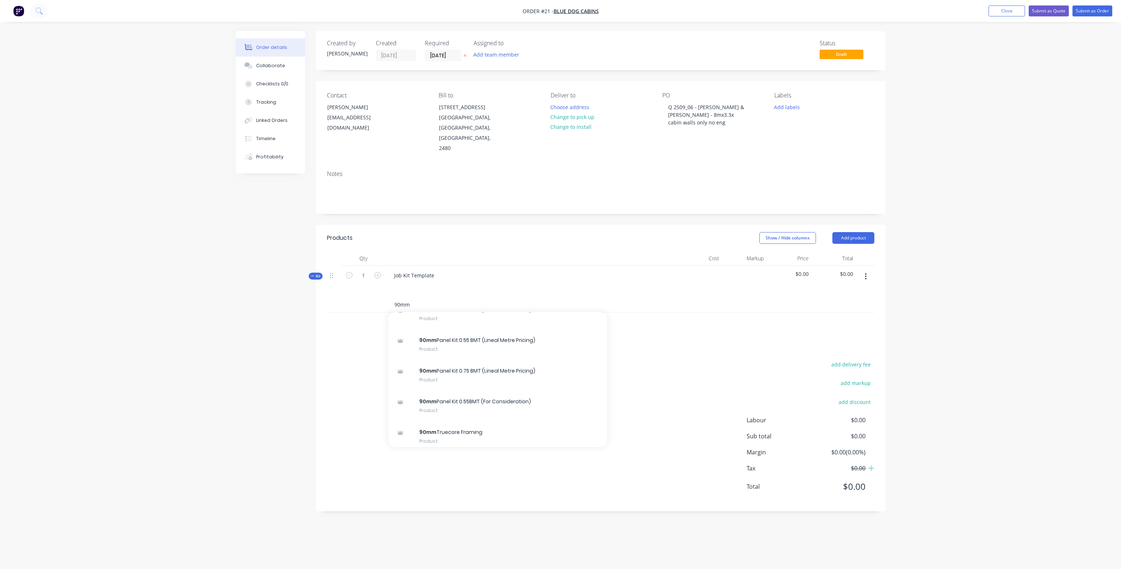
type input "90mm"
click at [467, 363] on div "90mm Panel Kit 0.75 BMT (Lineal Metre Pricing) Product" at bounding box center [497, 375] width 219 height 31
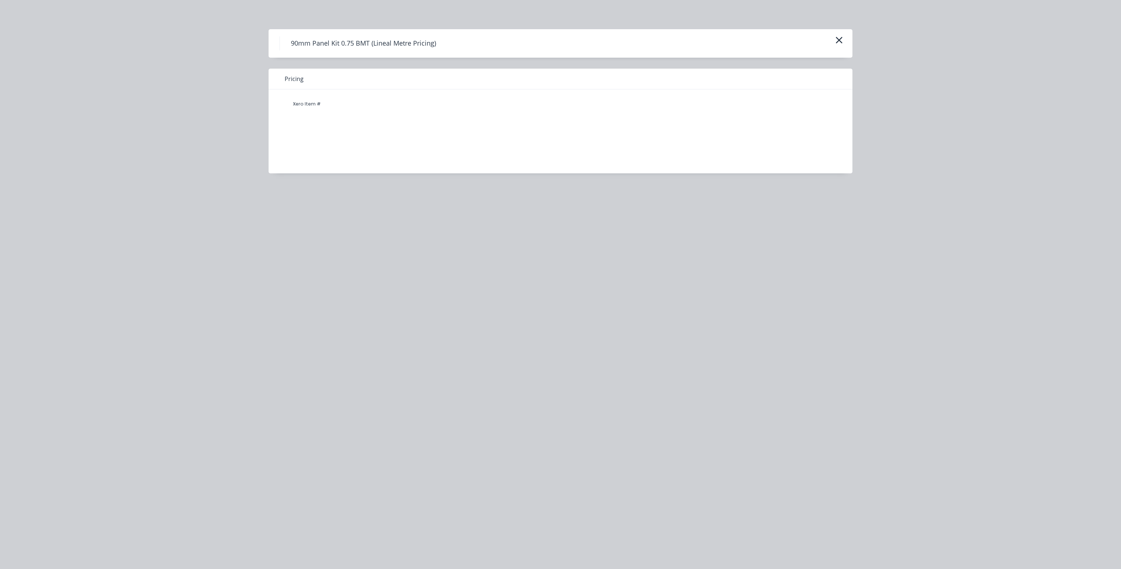
click at [292, 80] on span "Pricing" at bounding box center [294, 78] width 19 height 9
drag, startPoint x: 280, startPoint y: 79, endPoint x: 315, endPoint y: 80, distance: 35.1
click at [315, 80] on div "Pricing" at bounding box center [561, 79] width 584 height 21
click at [300, 108] on div "Xero Item #" at bounding box center [307, 104] width 44 height 15
drag, startPoint x: 315, startPoint y: 103, endPoint x: 321, endPoint y: 102, distance: 5.6
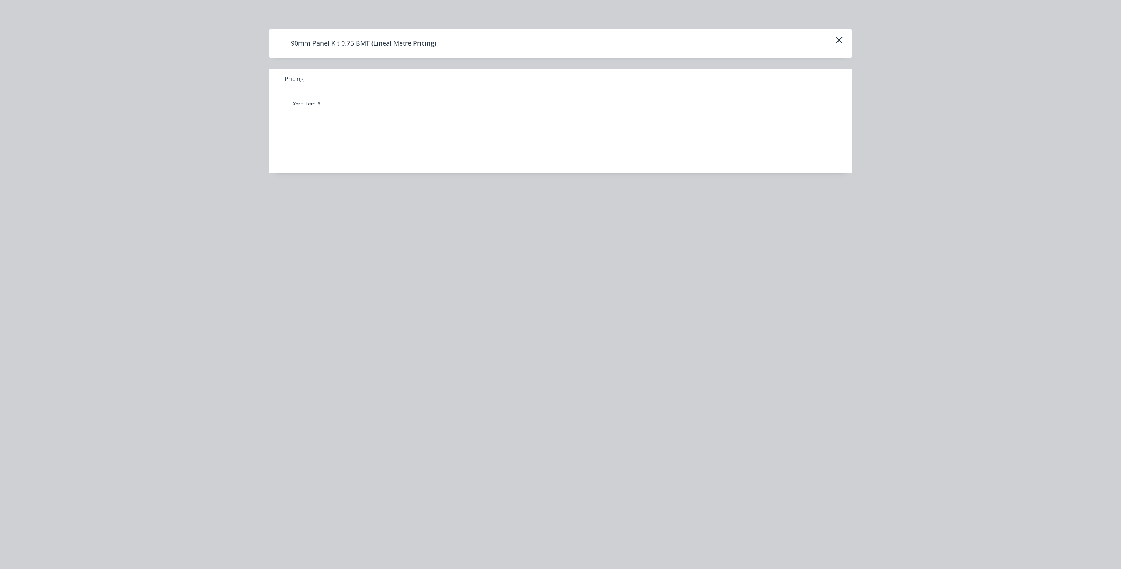
click at [316, 103] on div "Xero Item #" at bounding box center [307, 104] width 44 height 15
click at [323, 102] on div "Xero Item #" at bounding box center [307, 104] width 44 height 15
click at [324, 133] on div "Xero Item #" at bounding box center [555, 125] width 573 height 73
click at [378, 42] on h4 "90mm Panel Kit 0.75 BMT (Lineal Metre Pricing)" at bounding box center [364, 44] width 168 height 14
drag, startPoint x: 445, startPoint y: 42, endPoint x: 267, endPoint y: 45, distance: 178.2
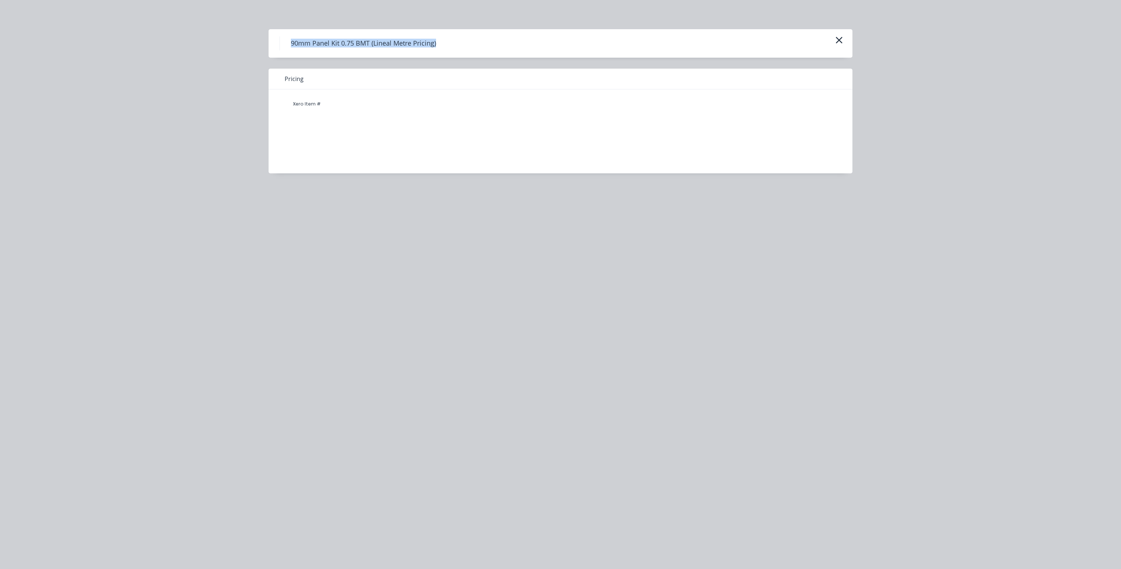
click at [267, 45] on div "90mm Panel Kit 0.75 BMT (Lineal Metre Pricing) Pricing Xero Item #" at bounding box center [560, 284] width 1121 height 569
click at [378, 41] on h4 "90mm Panel Kit 0.75 BMT (Lineal Metre Pricing)" at bounding box center [364, 44] width 168 height 14
click at [724, 40] on icon "button" at bounding box center [840, 40] width 8 height 10
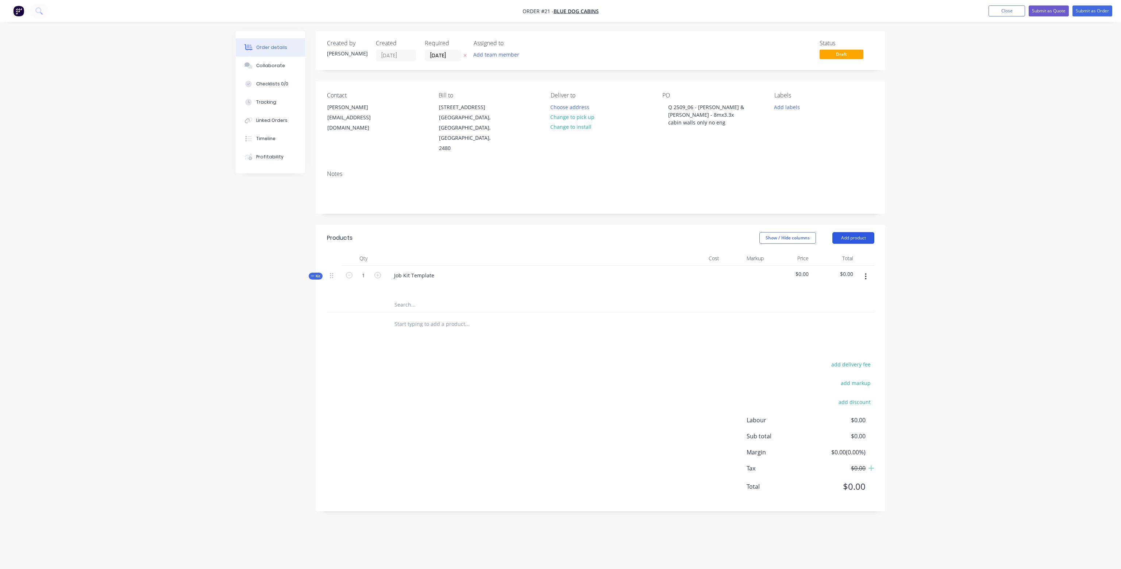
click at [724, 232] on button "Add product" at bounding box center [854, 238] width 42 height 12
click at [724, 251] on div "Product catalogue" at bounding box center [840, 256] width 56 height 11
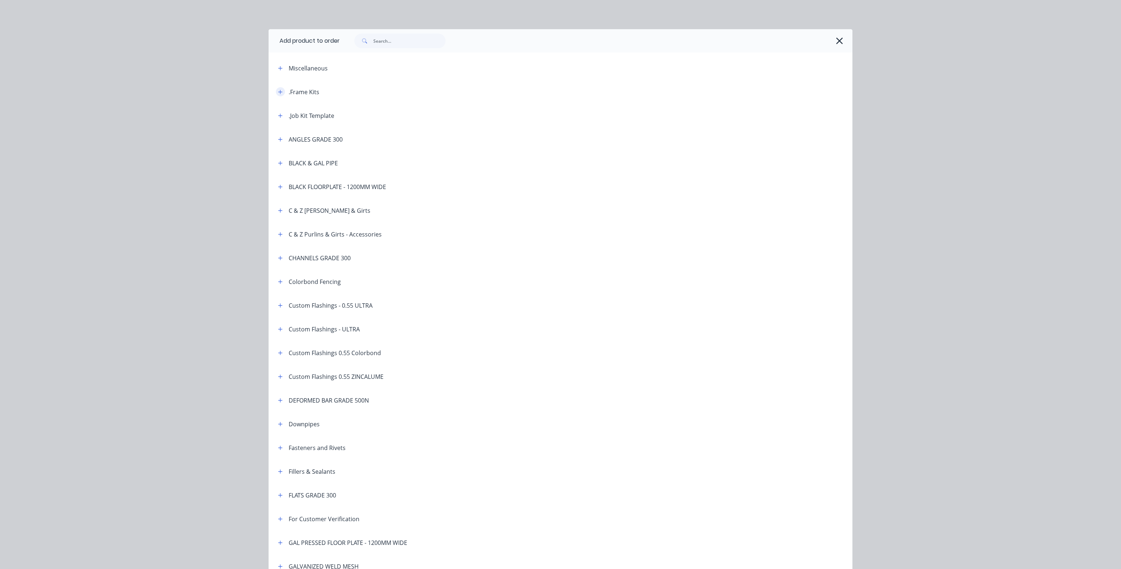
click at [278, 92] on icon "button" at bounding box center [280, 91] width 4 height 5
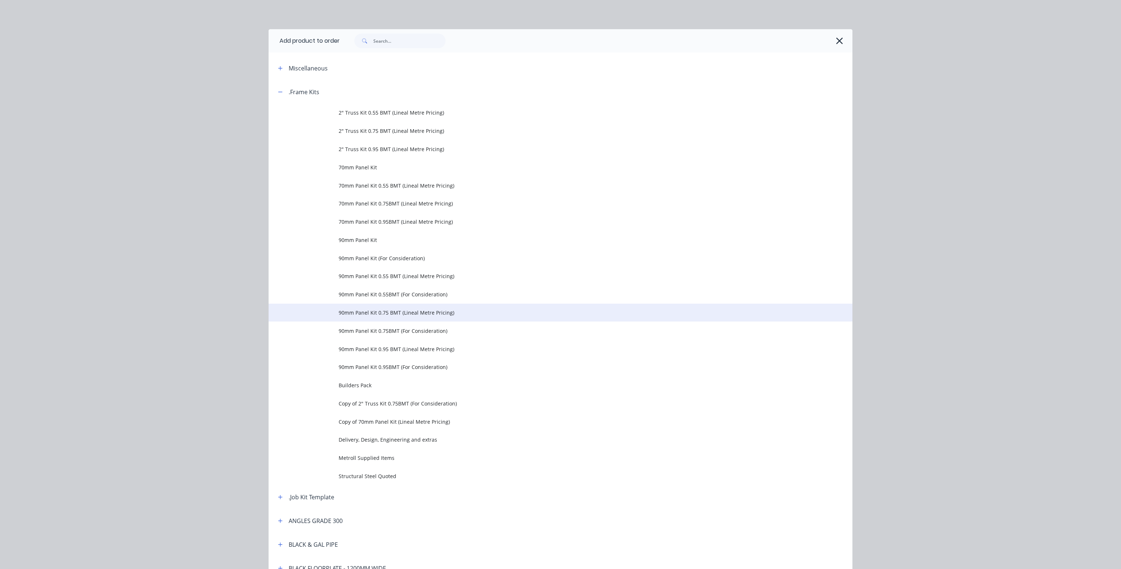
click at [404, 315] on span "90mm Panel Kit 0.75 BMT (Lineal Metre Pricing)" at bounding box center [544, 313] width 411 height 8
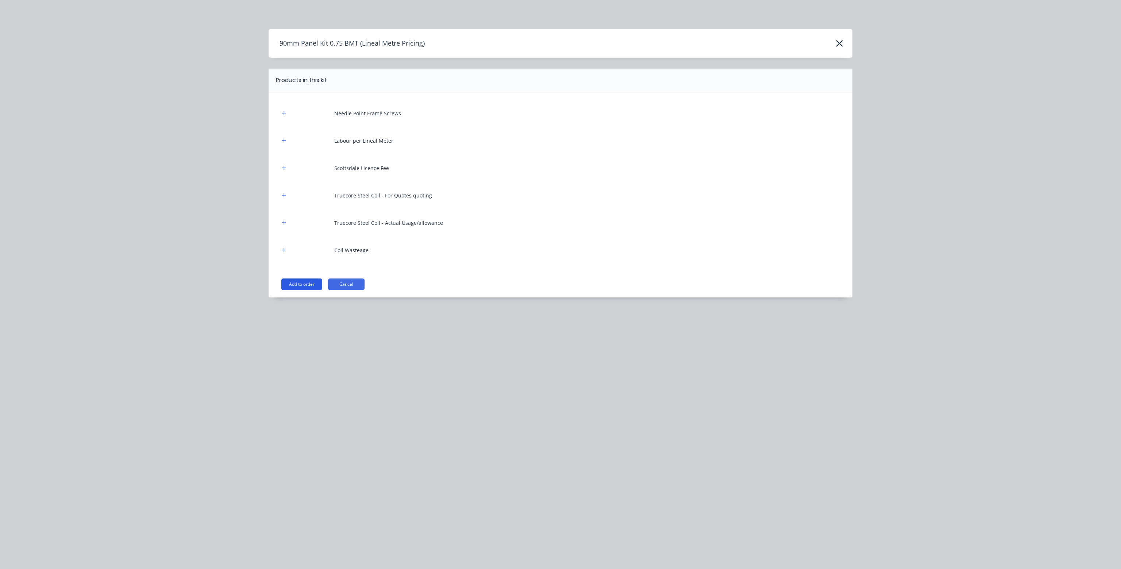
click at [308, 283] on button "Add to order" at bounding box center [301, 285] width 41 height 12
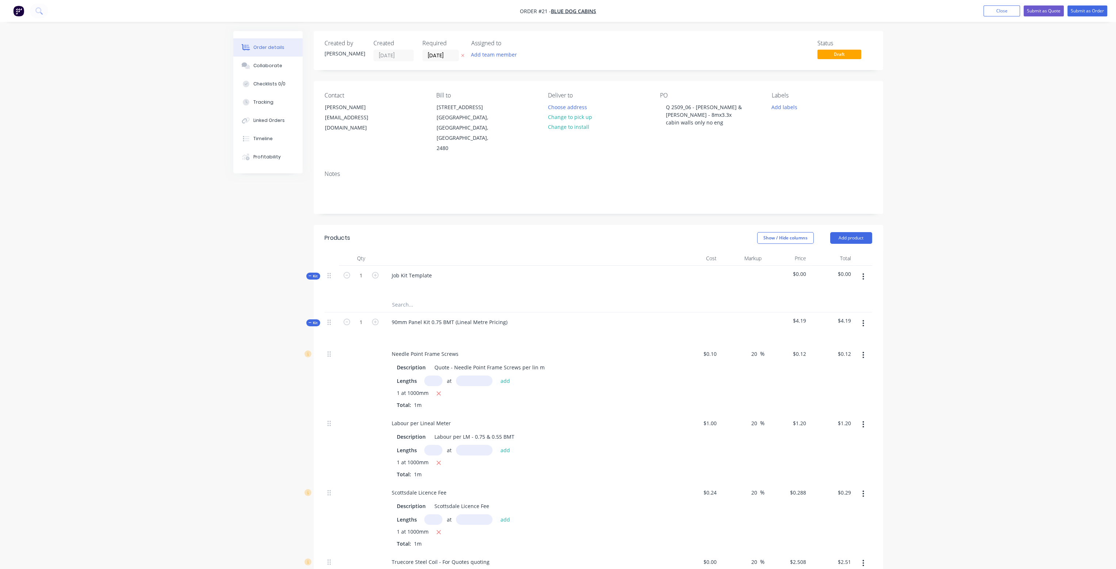
click at [331, 317] on div at bounding box center [331, 322] width 9 height 10
click at [329, 319] on icon at bounding box center [328, 322] width 3 height 7
click at [724, 317] on button "button" at bounding box center [863, 323] width 17 height 13
click at [561, 327] on div at bounding box center [529, 332] width 286 height 11
click at [310, 274] on icon at bounding box center [309, 276] width 3 height 4
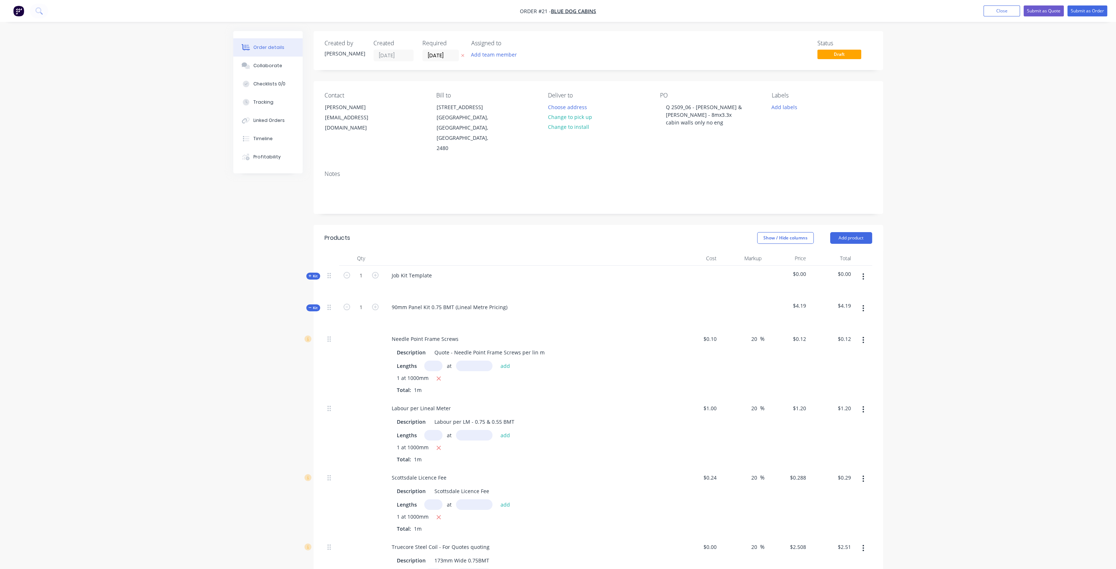
click at [310, 274] on icon at bounding box center [309, 276] width 3 height 4
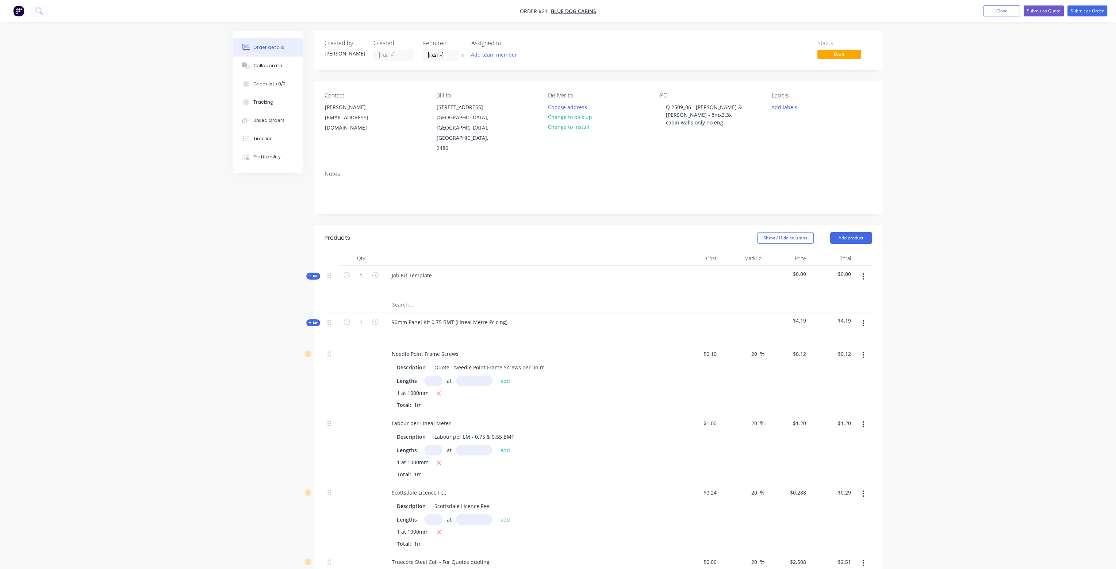
click at [308, 322] on icon at bounding box center [309, 322] width 3 height 0
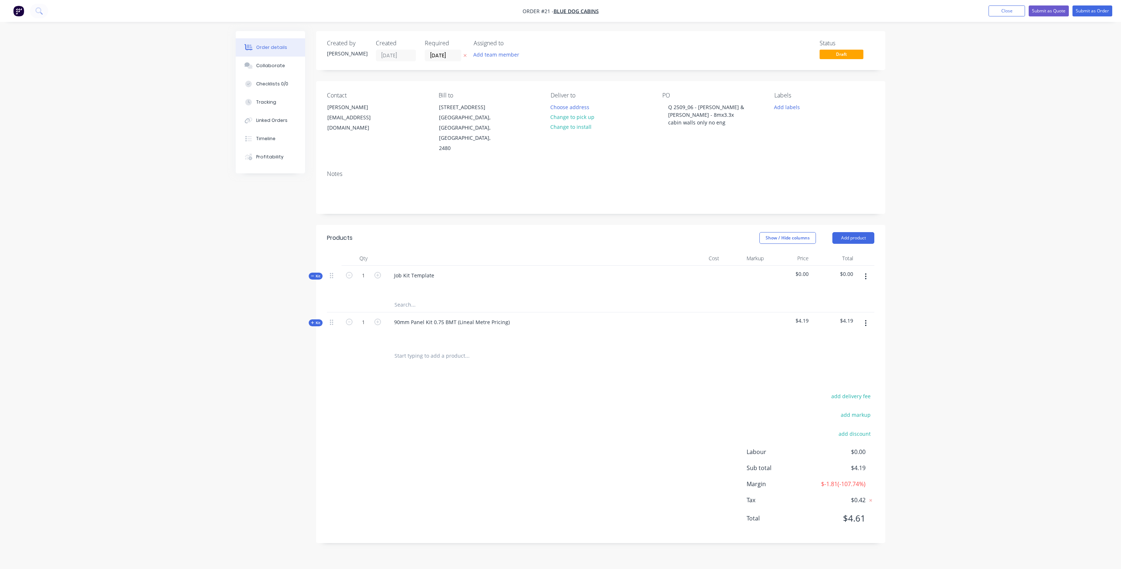
click at [310, 319] on div "Kit" at bounding box center [316, 322] width 14 height 7
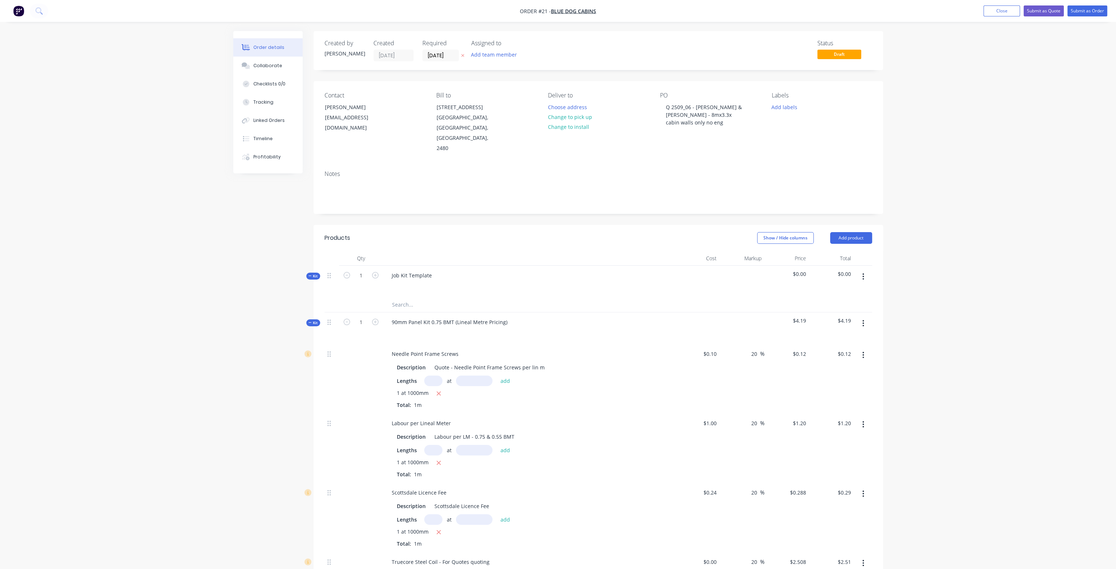
click at [724, 320] on icon "button" at bounding box center [863, 323] width 1 height 7
click at [724, 381] on div "Delete" at bounding box center [837, 386] width 56 height 11
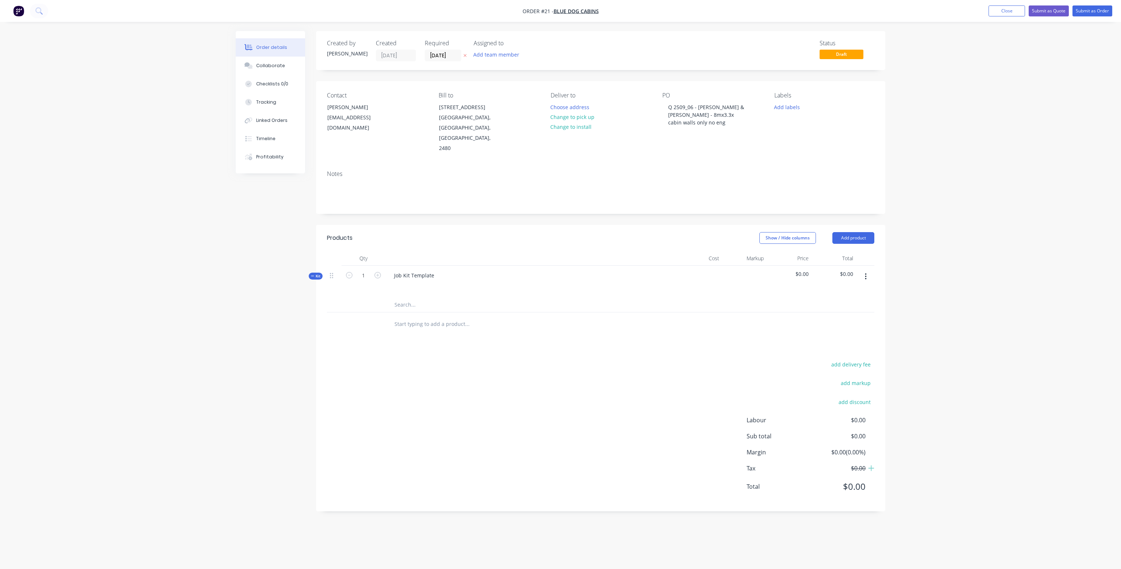
click at [429, 298] on input "text" at bounding box center [467, 305] width 146 height 15
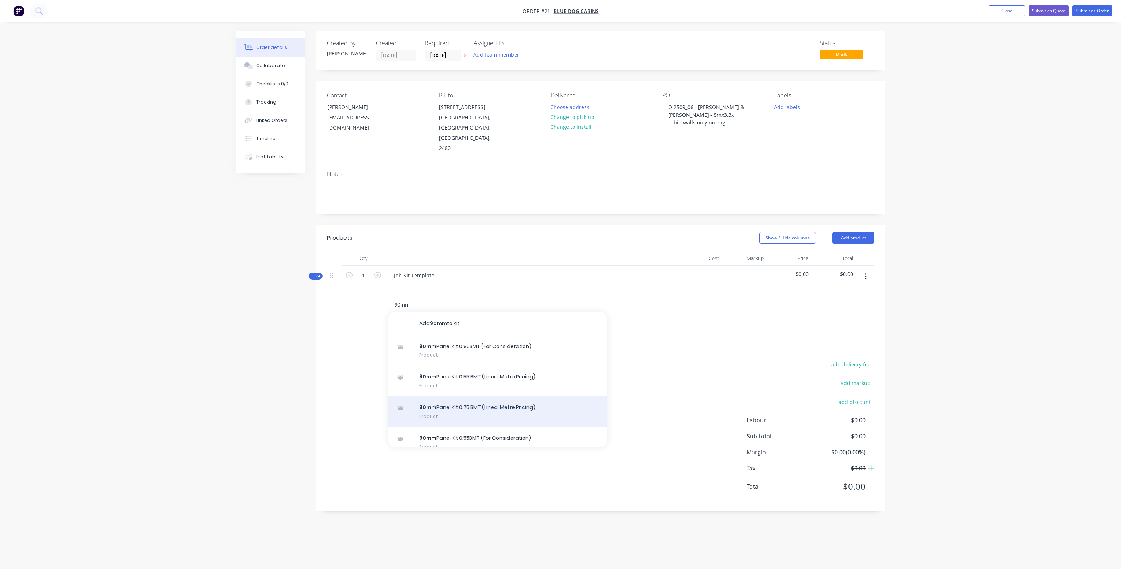
type input "90mm"
click at [502, 396] on div "90mm Panel Kit 0.75 BMT (Lineal Metre Pricing) Product" at bounding box center [497, 411] width 219 height 31
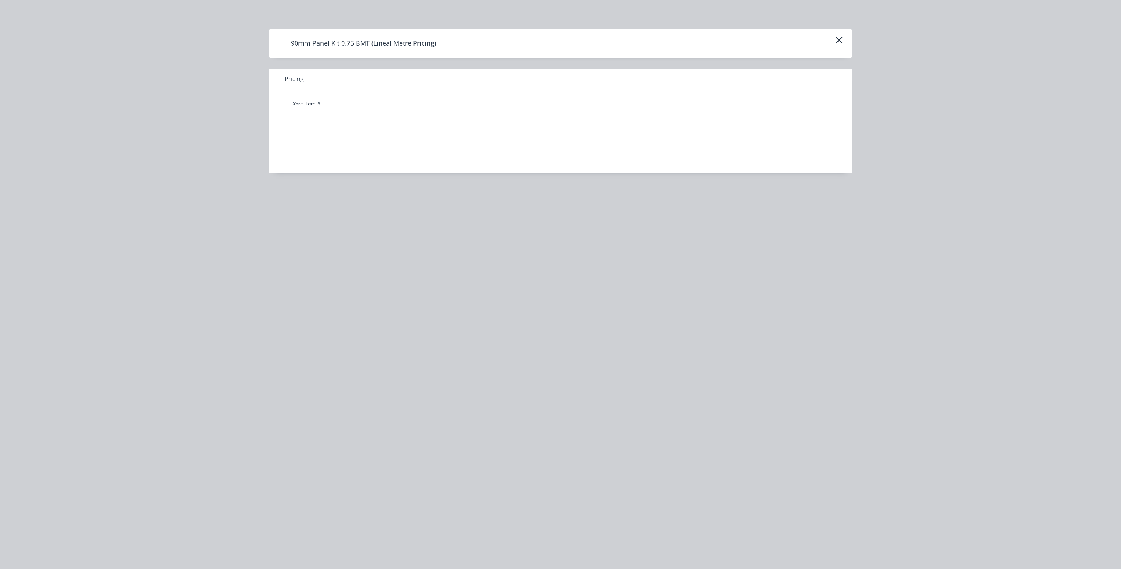
click at [300, 107] on div "Xero Item #" at bounding box center [307, 104] width 44 height 15
drag, startPoint x: 286, startPoint y: 104, endPoint x: 338, endPoint y: 103, distance: 51.5
click at [338, 103] on div "Xero Item #" at bounding box center [555, 104] width 540 height 15
click at [331, 113] on div "Xero Item #" at bounding box center [555, 125] width 573 height 73
click at [319, 151] on div "Xero Item #" at bounding box center [555, 125] width 573 height 73
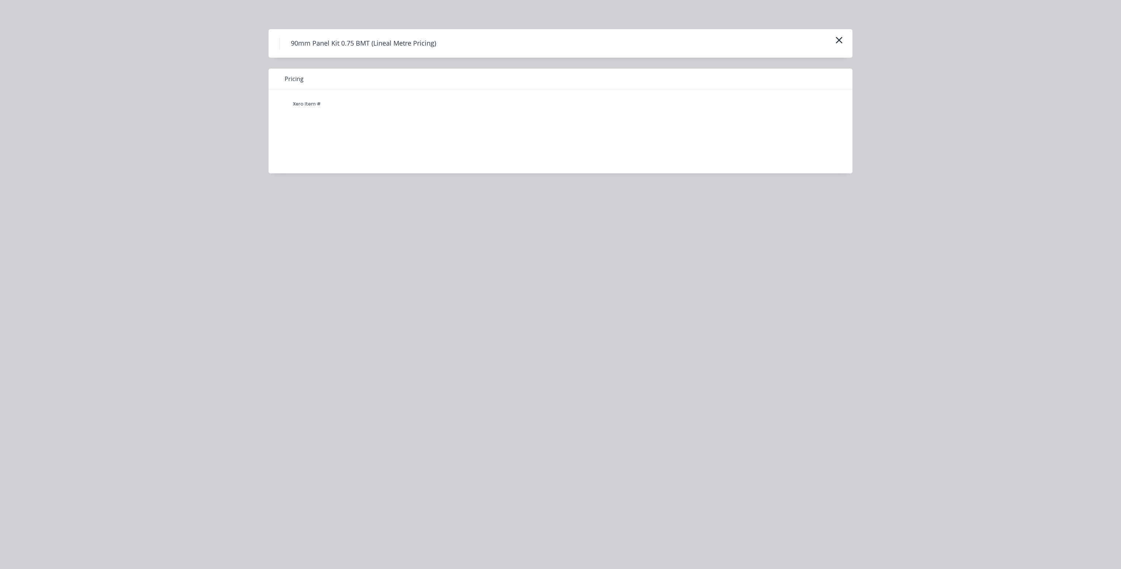
click at [288, 119] on div "Xero Item #" at bounding box center [555, 125] width 573 height 73
click at [724, 41] on icon "button" at bounding box center [840, 40] width 8 height 10
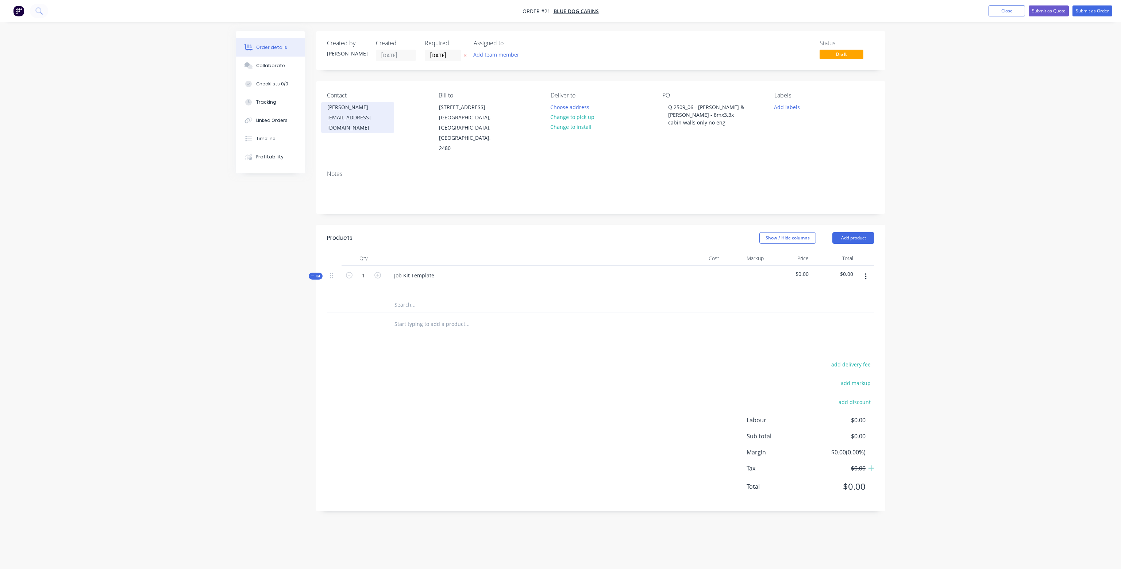
click at [388, 119] on div "[EMAIL_ADDRESS][DOMAIN_NAME]" at bounding box center [357, 122] width 61 height 20
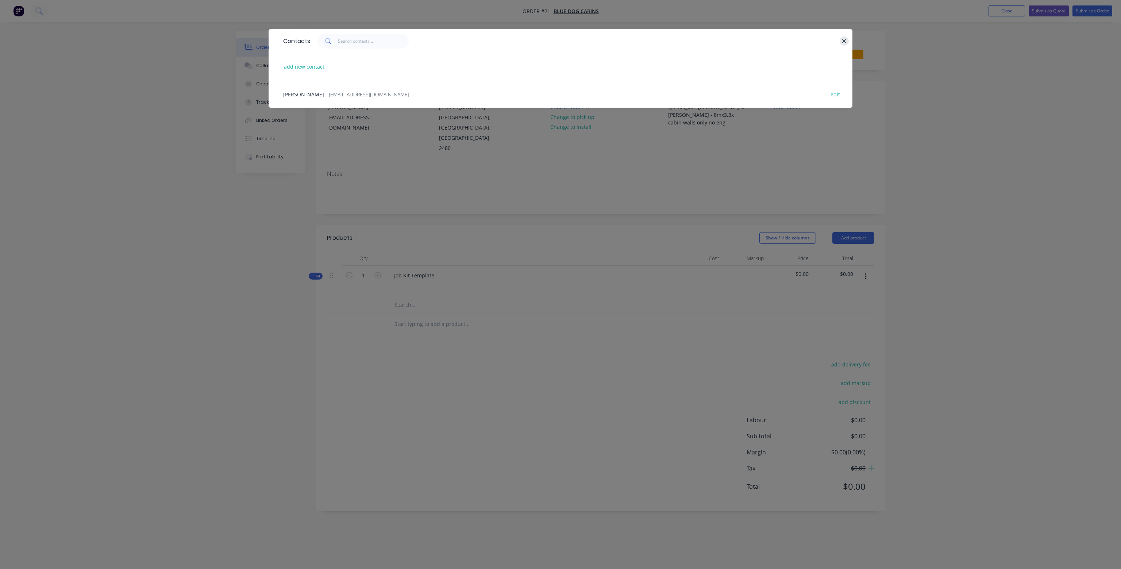
click at [724, 41] on icon "button" at bounding box center [844, 41] width 5 height 7
